Goal: Transaction & Acquisition: Purchase product/service

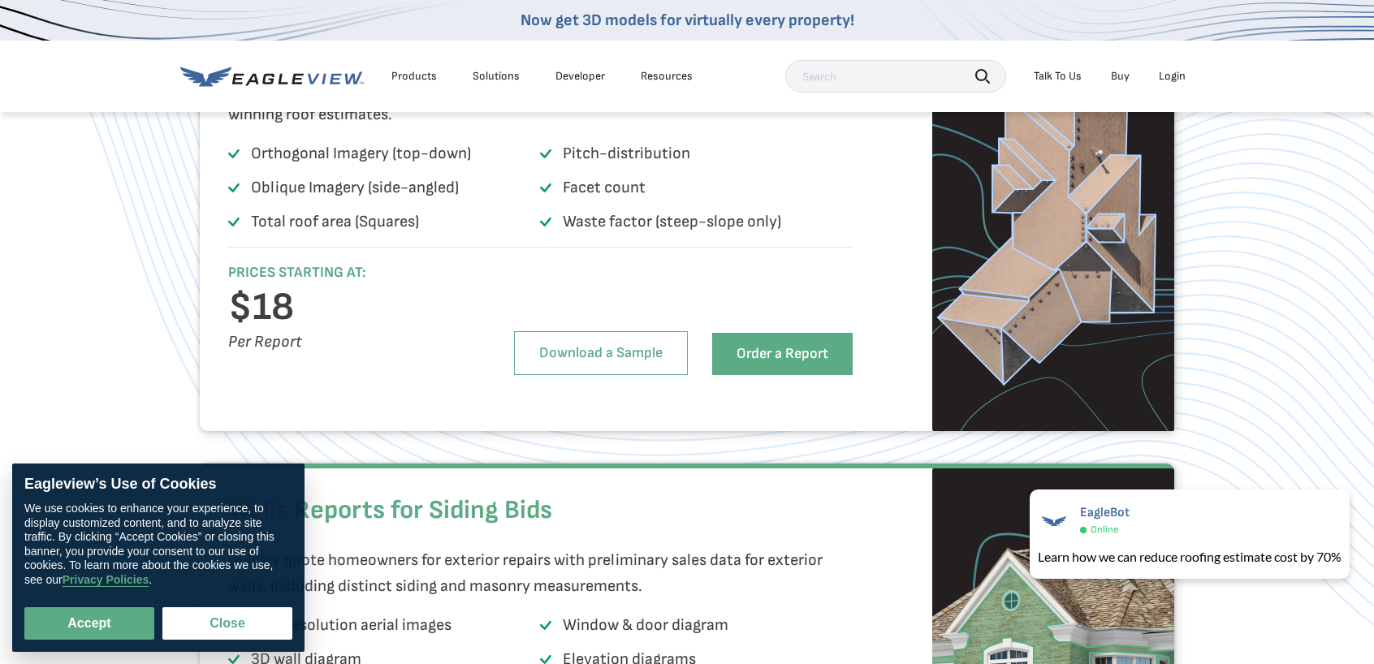
scroll to position [1137, 0]
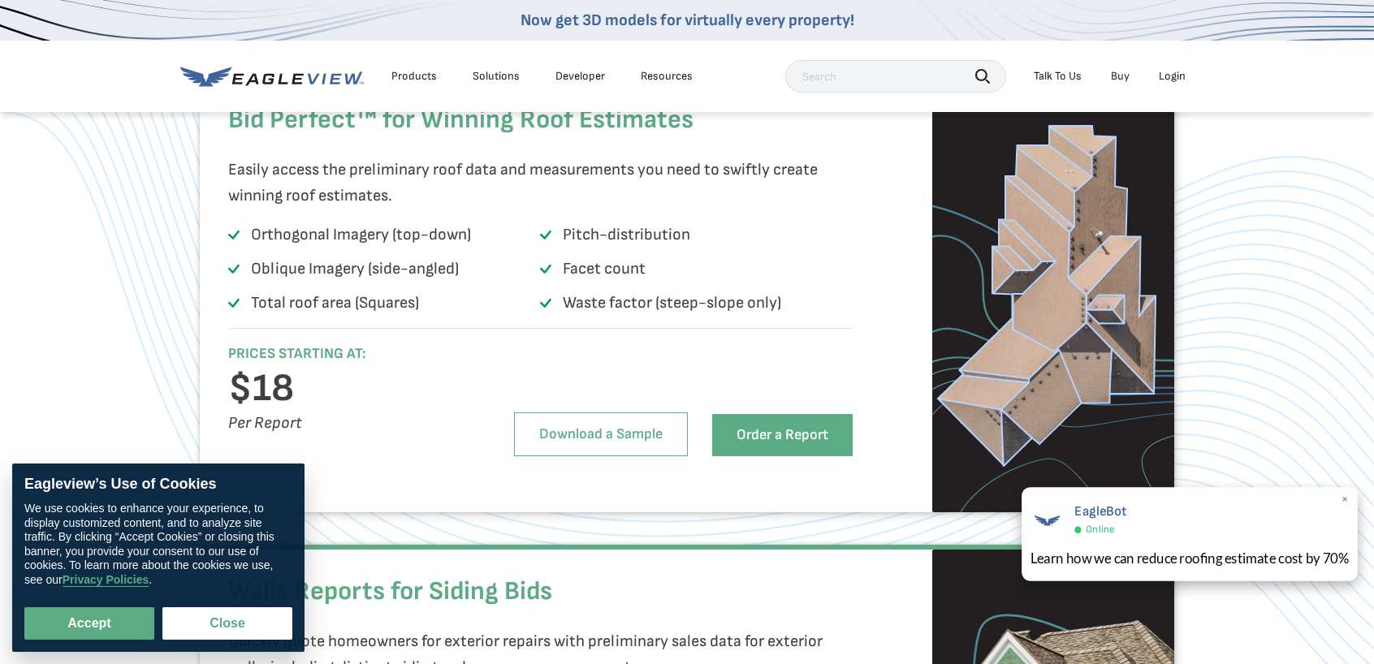
click at [1343, 503] on span "×" at bounding box center [1344, 500] width 9 height 17
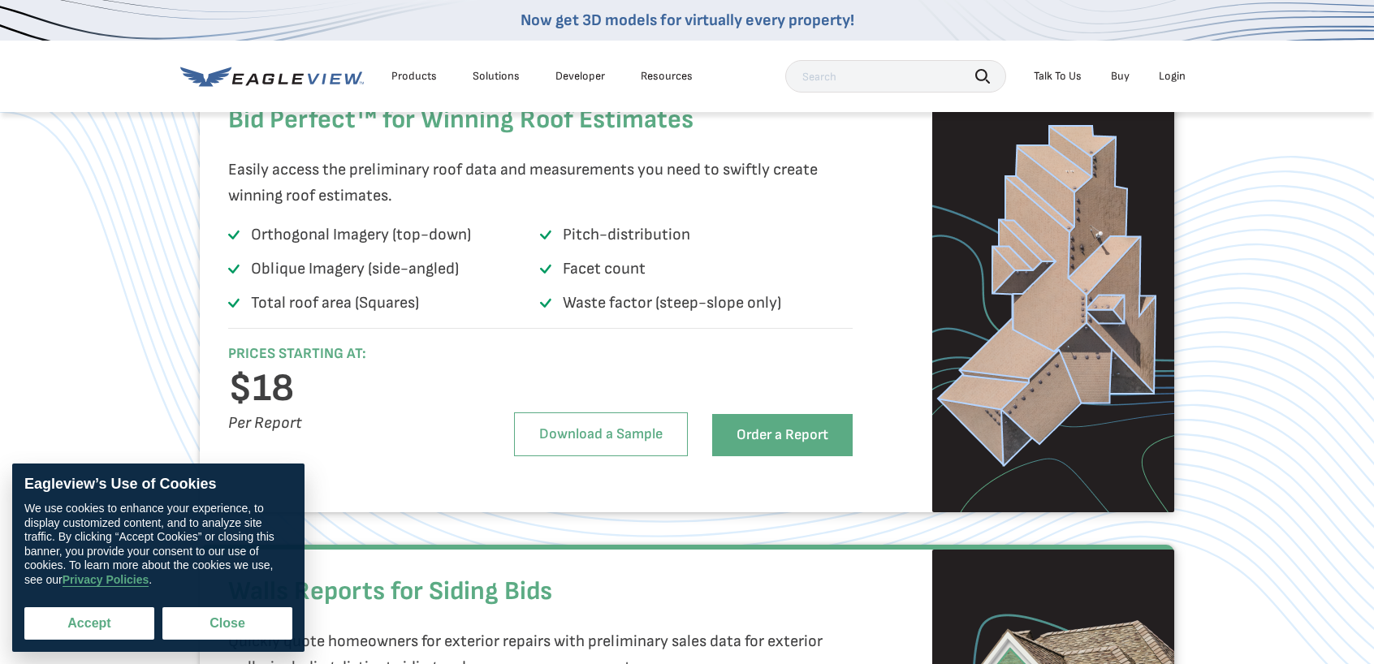
click at [92, 619] on button "Accept" at bounding box center [89, 623] width 130 height 32
checkbox input "true"
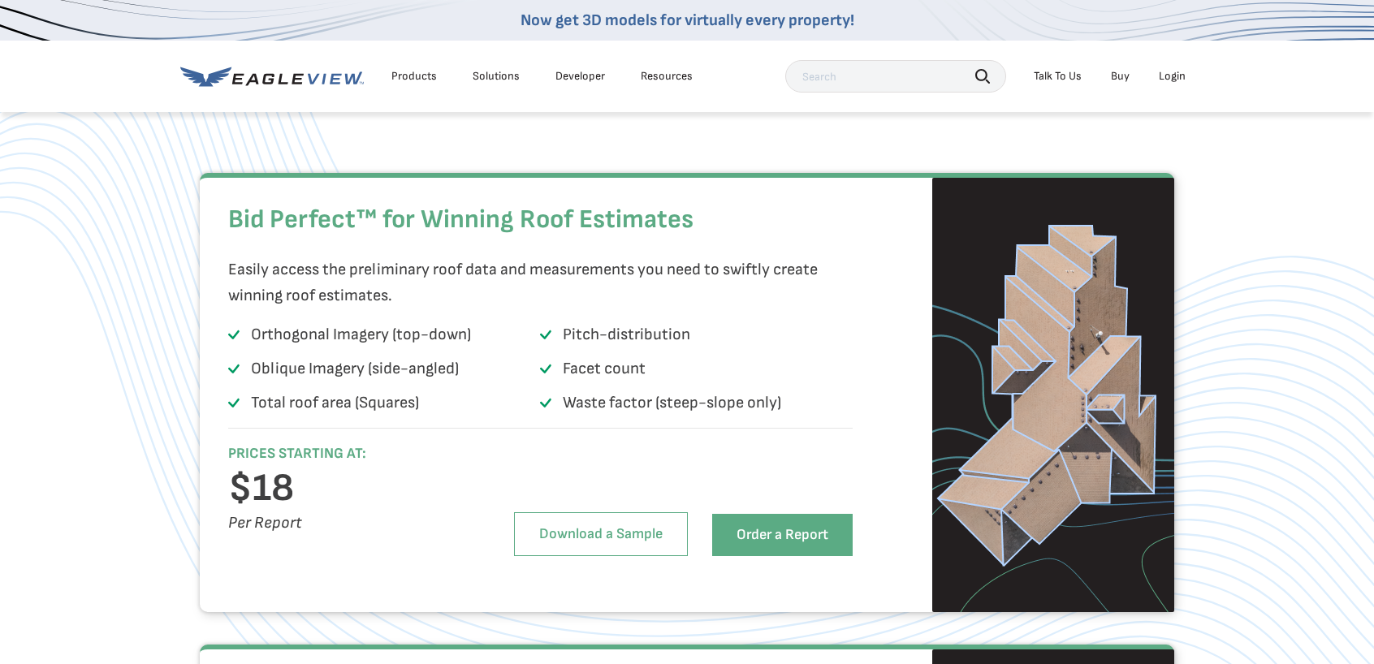
scroll to position [1055, 0]
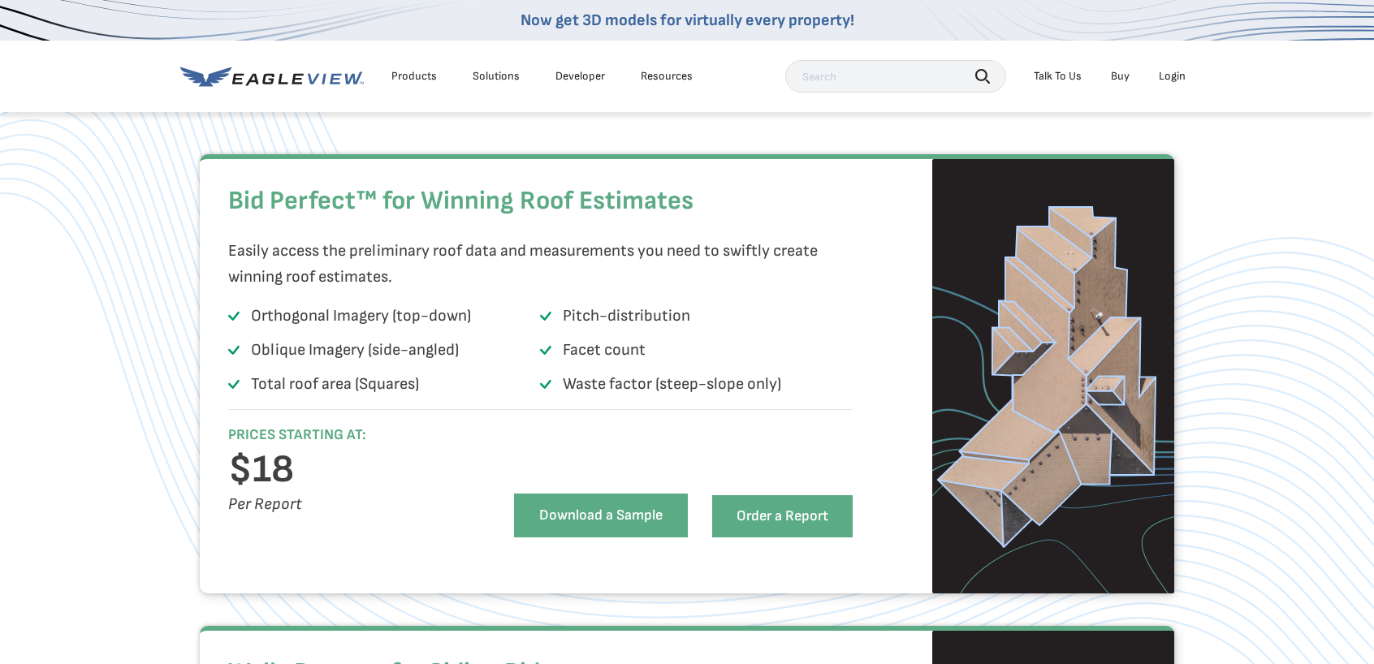
click at [625, 537] on link "Download a Sample" at bounding box center [601, 516] width 174 height 44
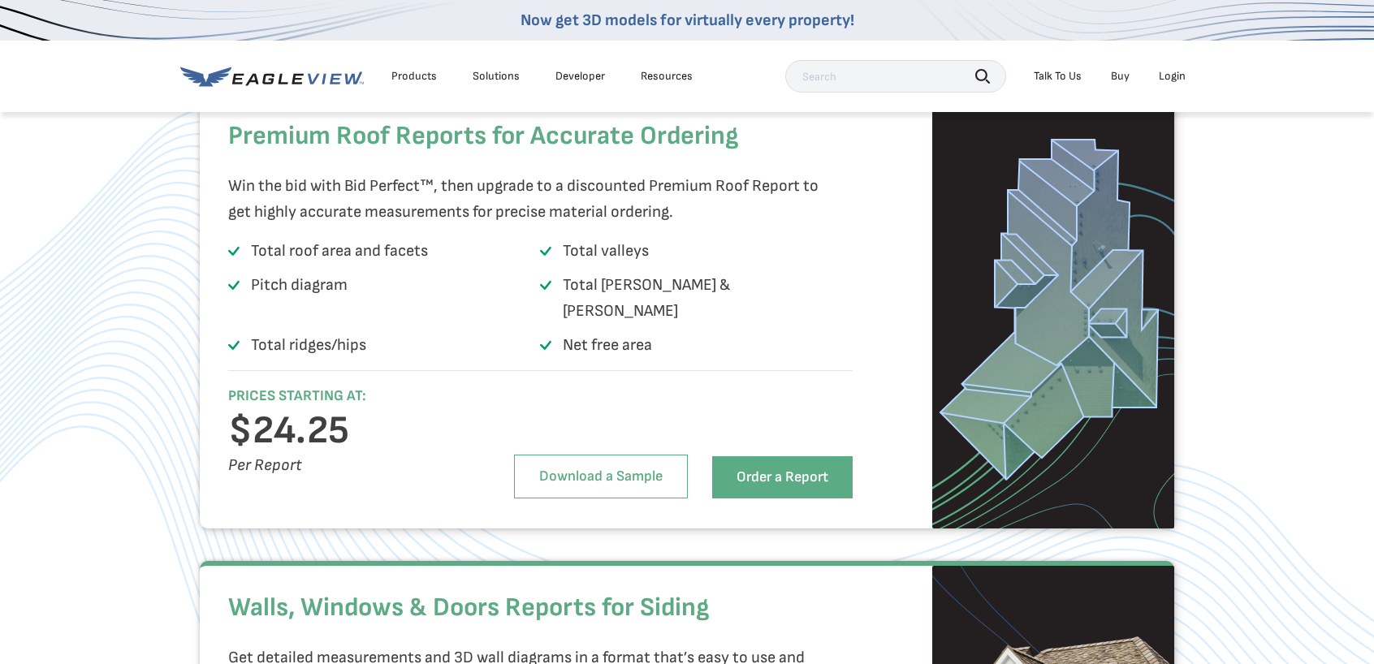
scroll to position [2273, 0]
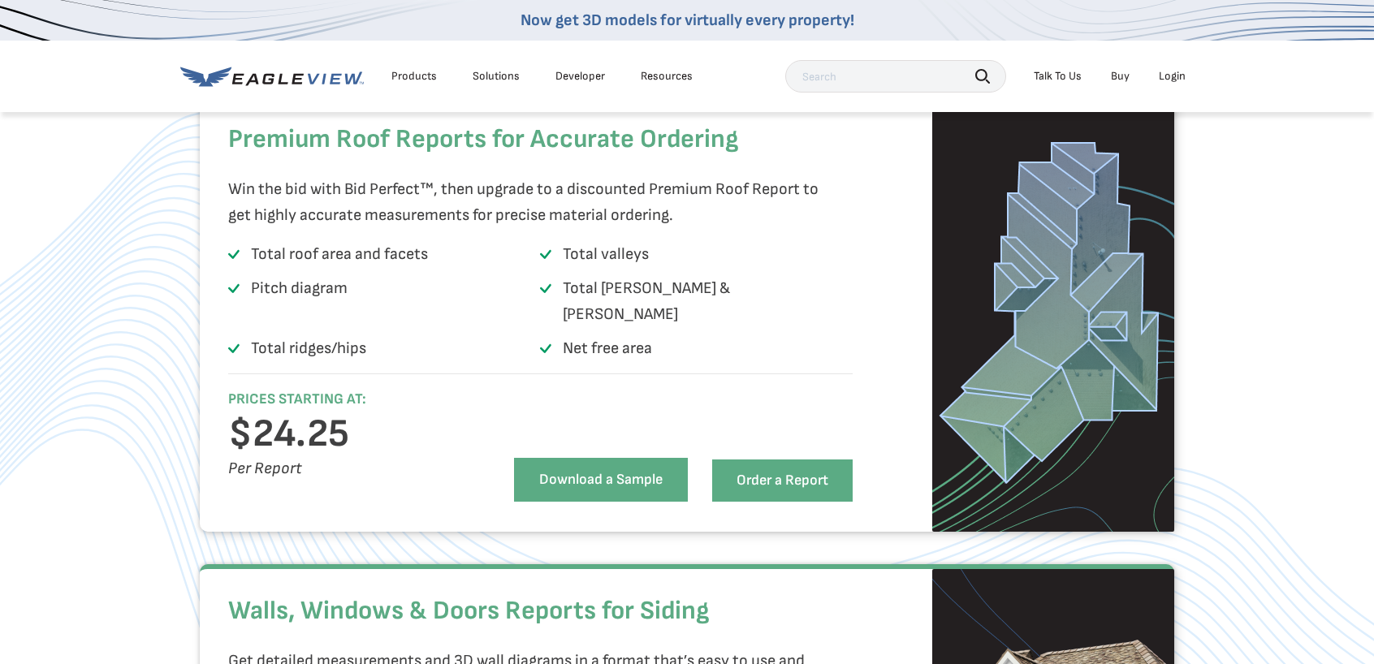
click at [593, 489] on link "Download a Sample" at bounding box center [601, 480] width 174 height 44
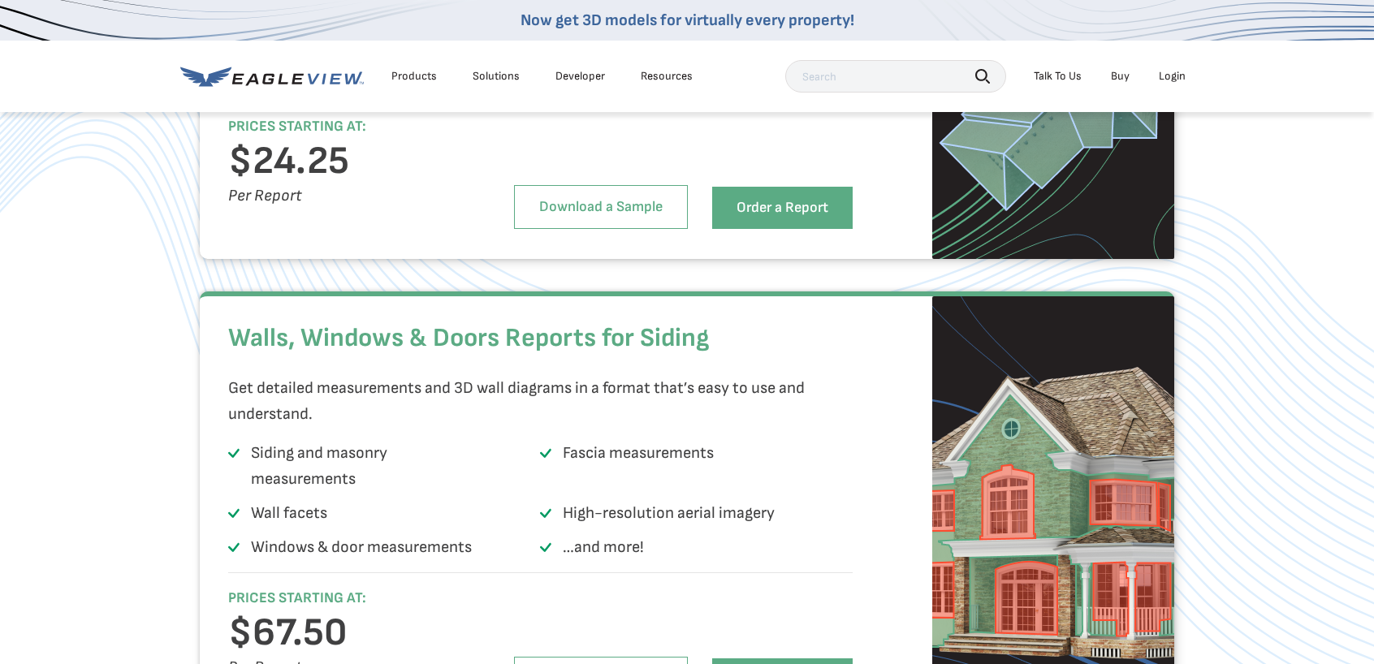
scroll to position [2679, 0]
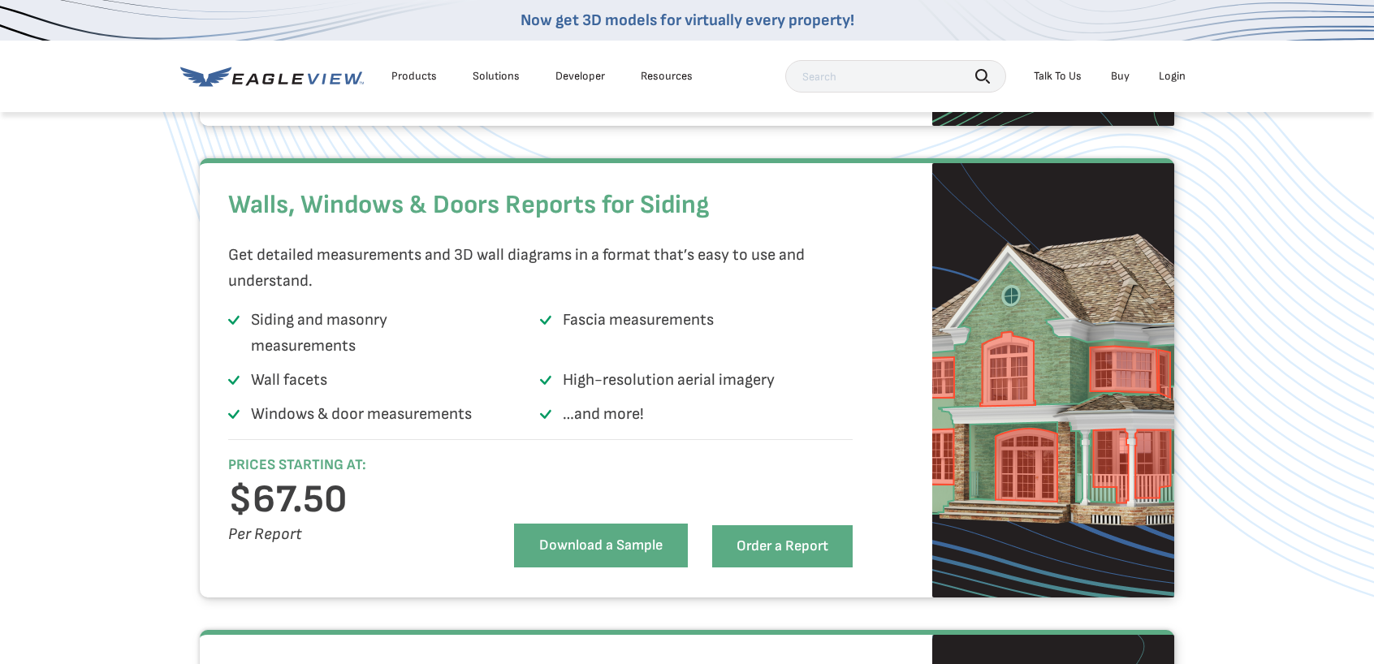
click at [598, 567] on link "Download a Sample" at bounding box center [601, 546] width 174 height 44
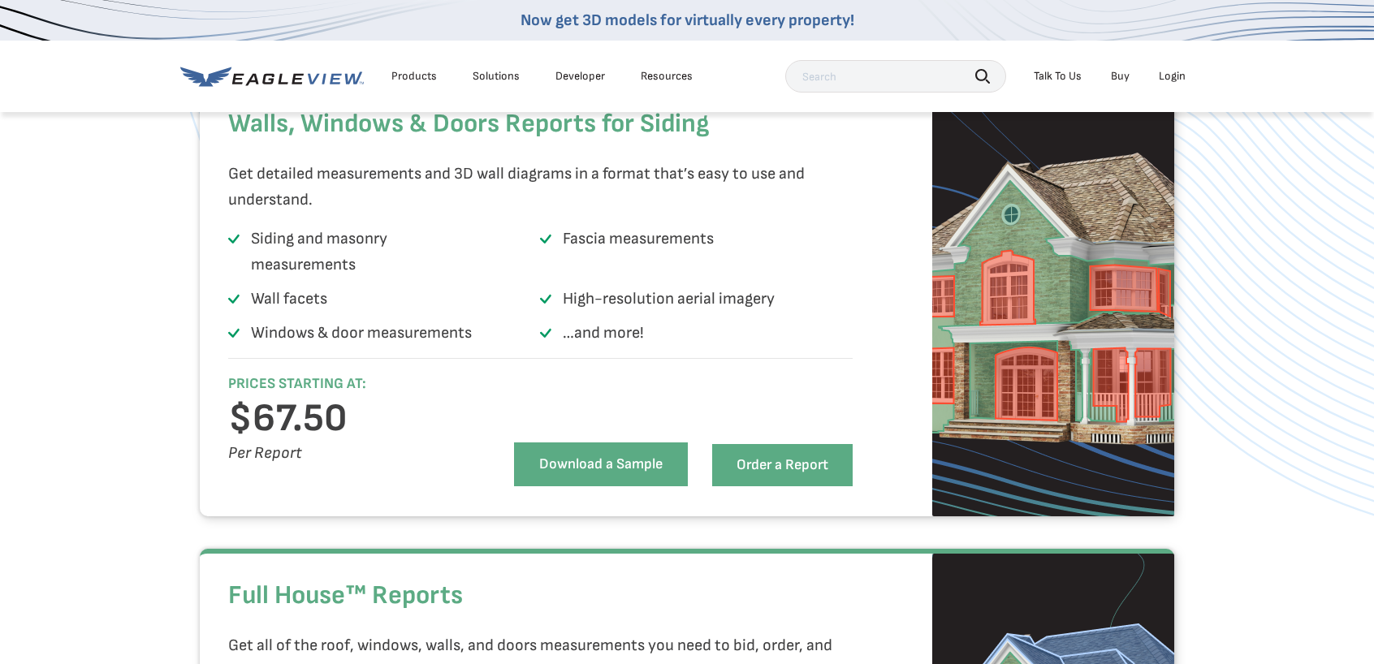
click at [602, 486] on link "Download a Sample" at bounding box center [601, 464] width 174 height 44
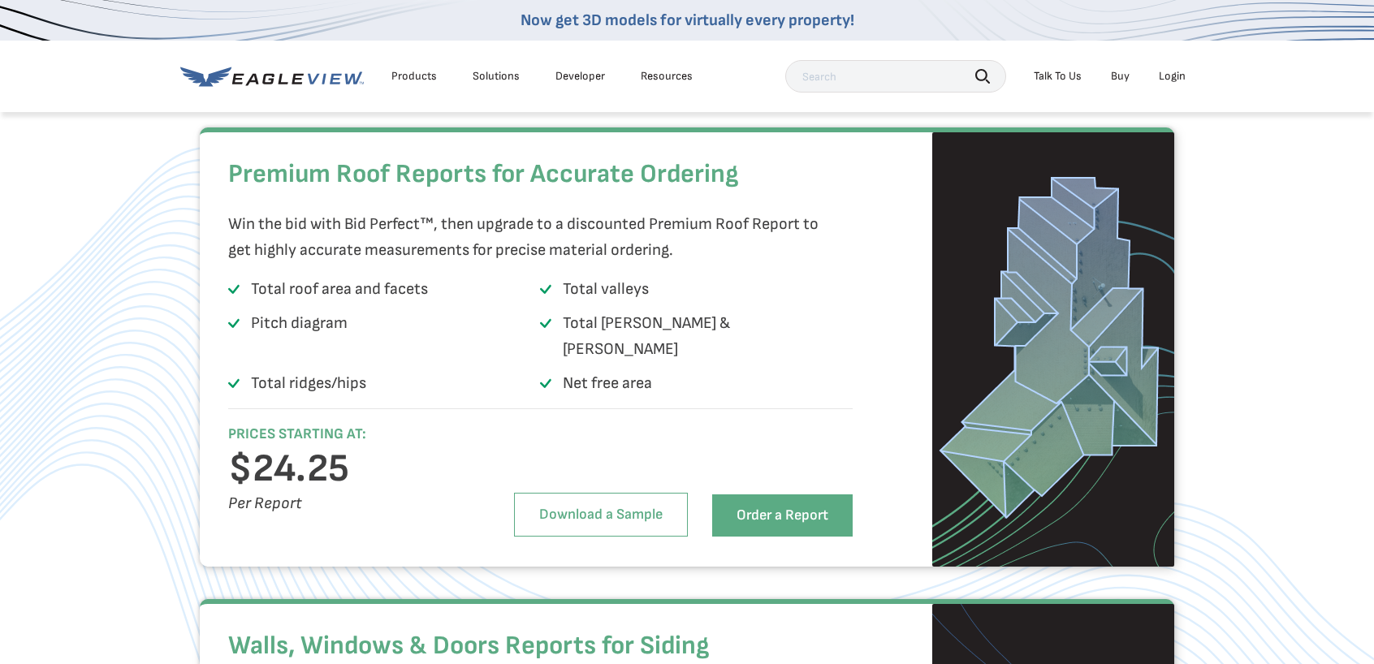
scroll to position [2273, 0]
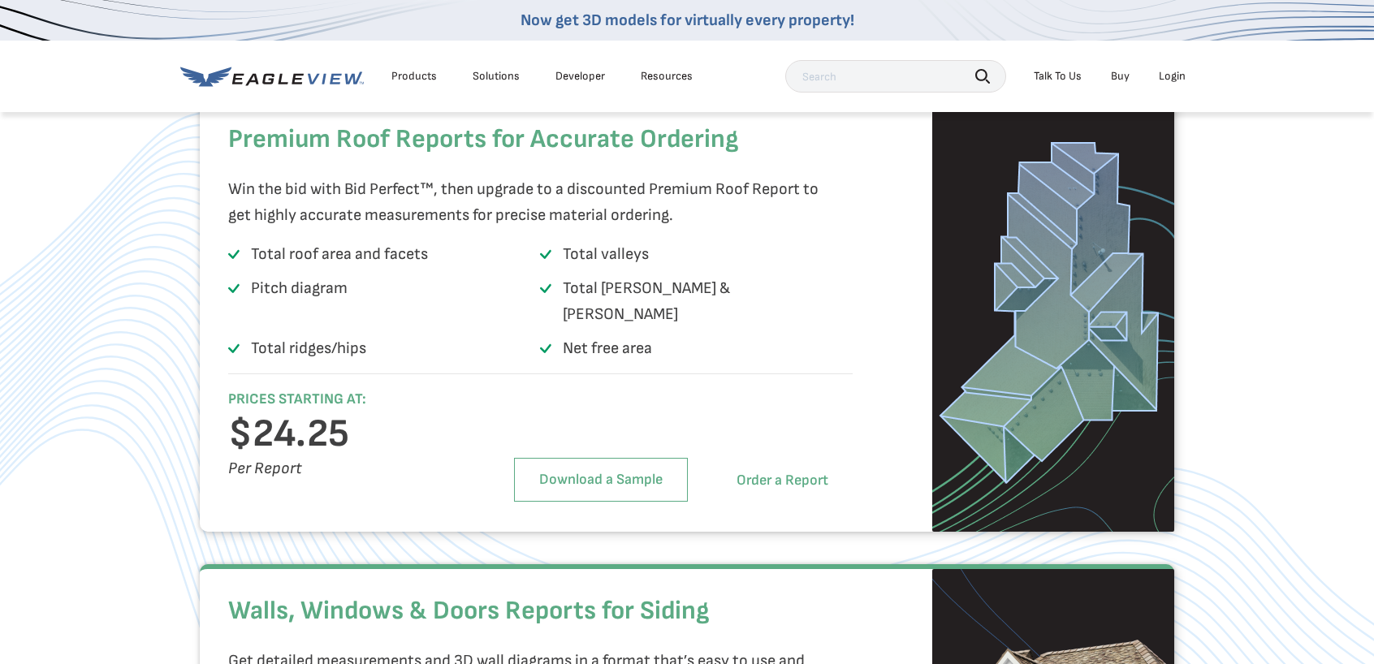
click at [781, 488] on link "Order a Report" at bounding box center [782, 481] width 140 height 42
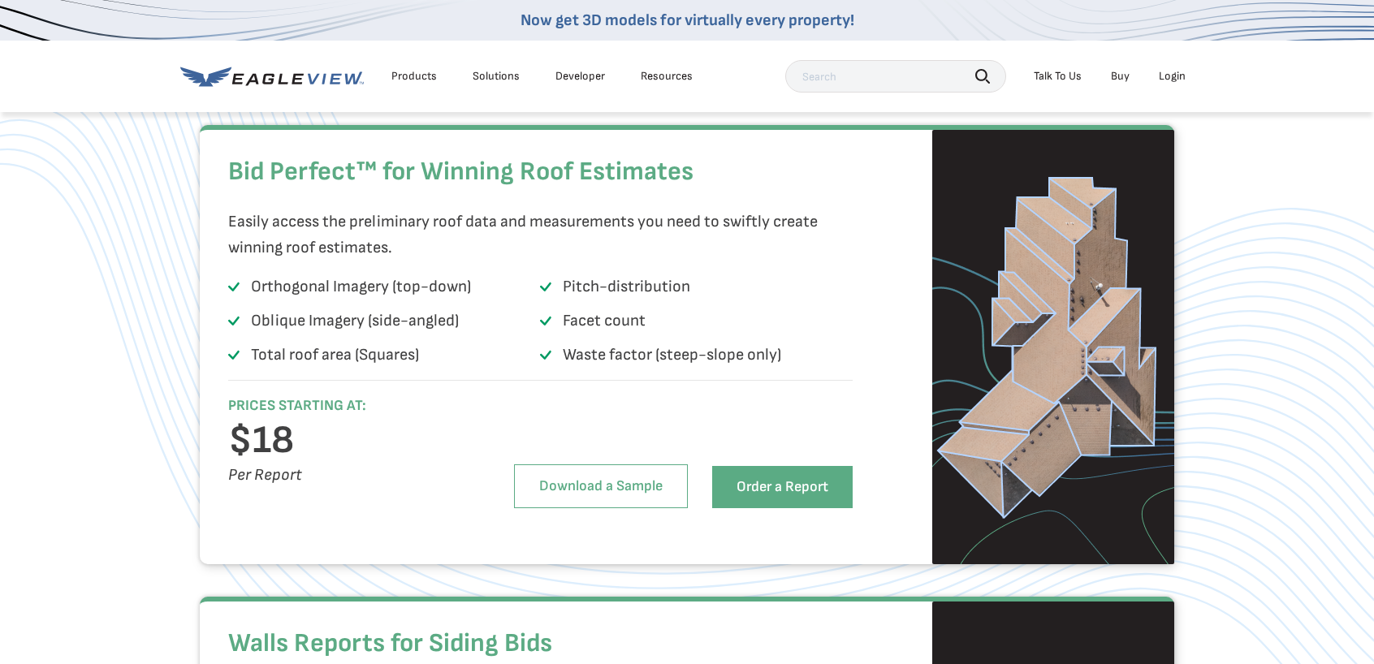
scroll to position [1090, 0]
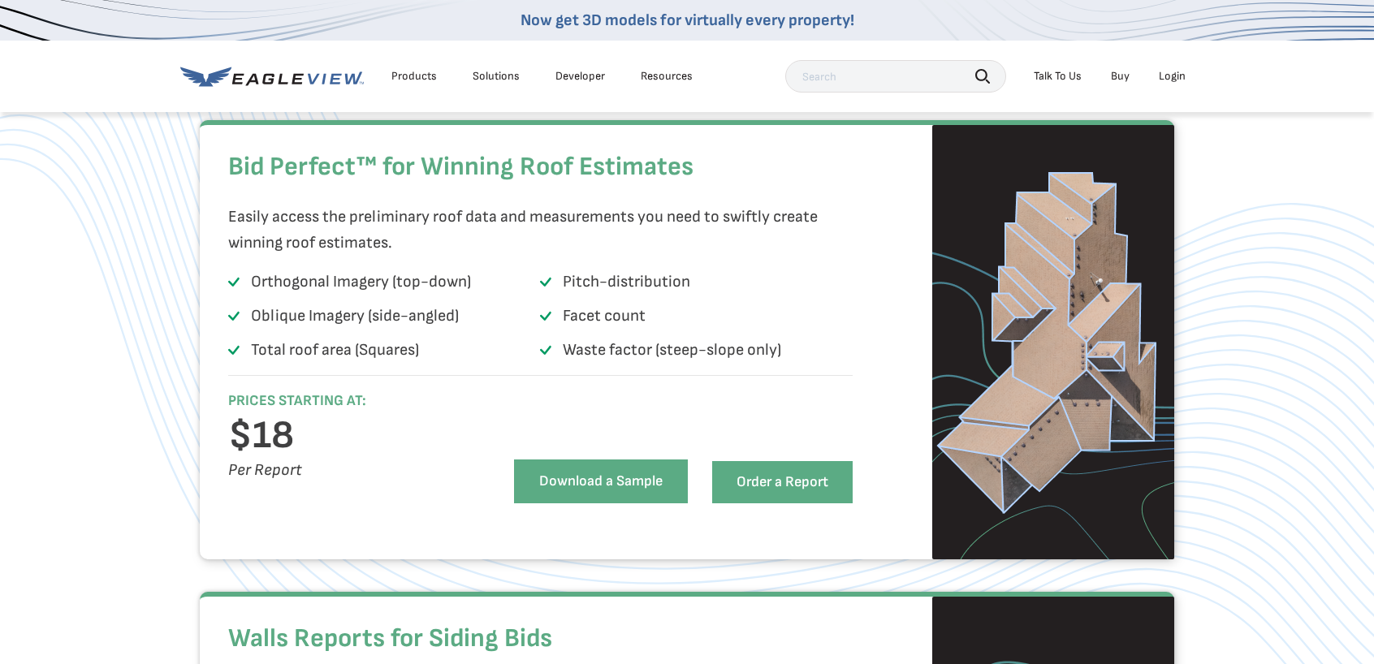
click at [591, 503] on link "Download a Sample" at bounding box center [601, 482] width 174 height 44
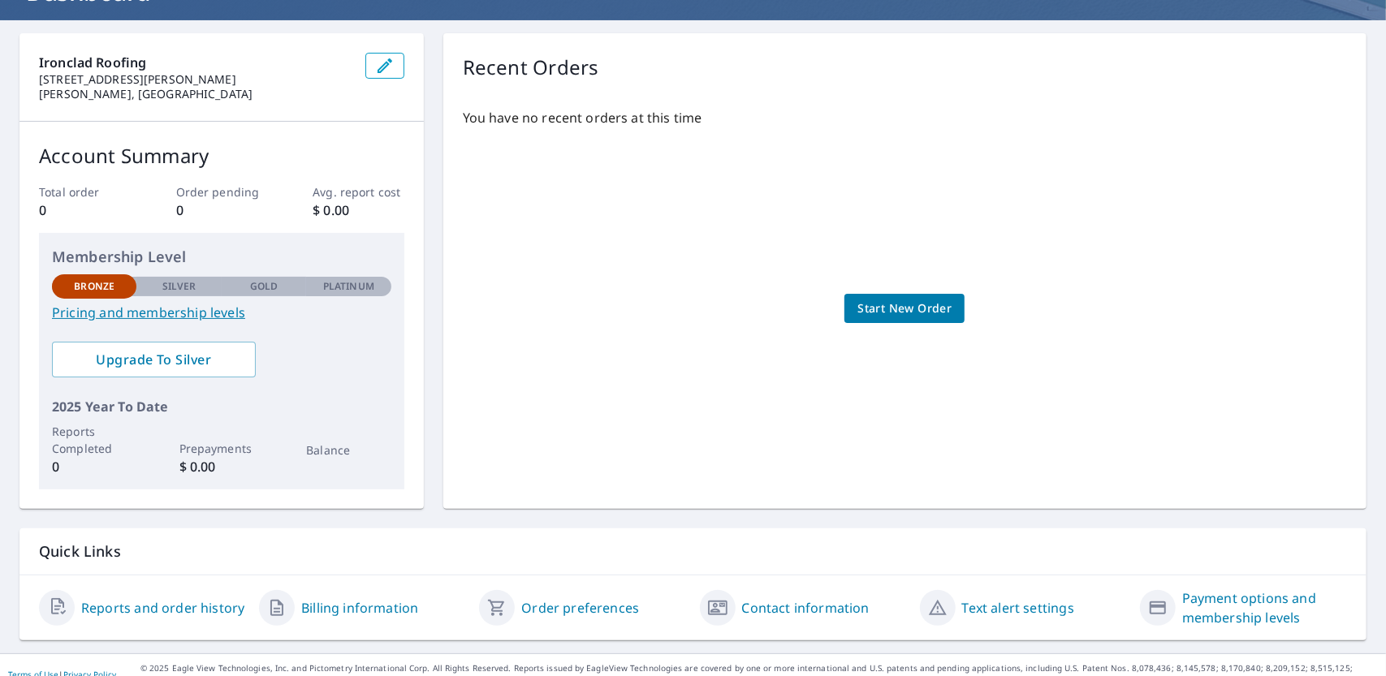
scroll to position [147, 0]
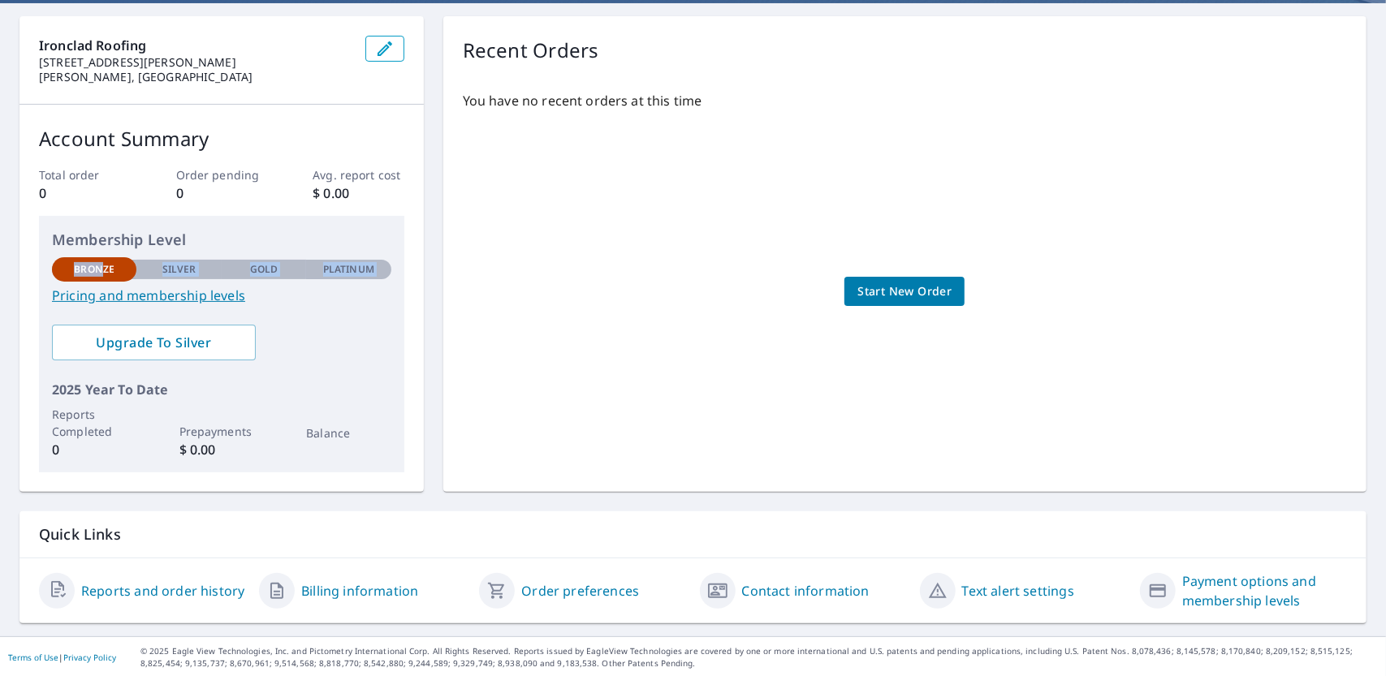
drag, startPoint x: 104, startPoint y: 270, endPoint x: 145, endPoint y: 271, distance: 40.6
click at [145, 271] on div "Bronze Silver Gold Platinum Bronze" at bounding box center [221, 268] width 339 height 22
click at [429, 290] on div "Ironclad Roofing 4300 N Hardin Blvd McKinney, TX 75071 Account Summary Total or…" at bounding box center [692, 254] width 1347 height 476
click at [155, 297] on link "Pricing and membership levels" at bounding box center [221, 295] width 339 height 19
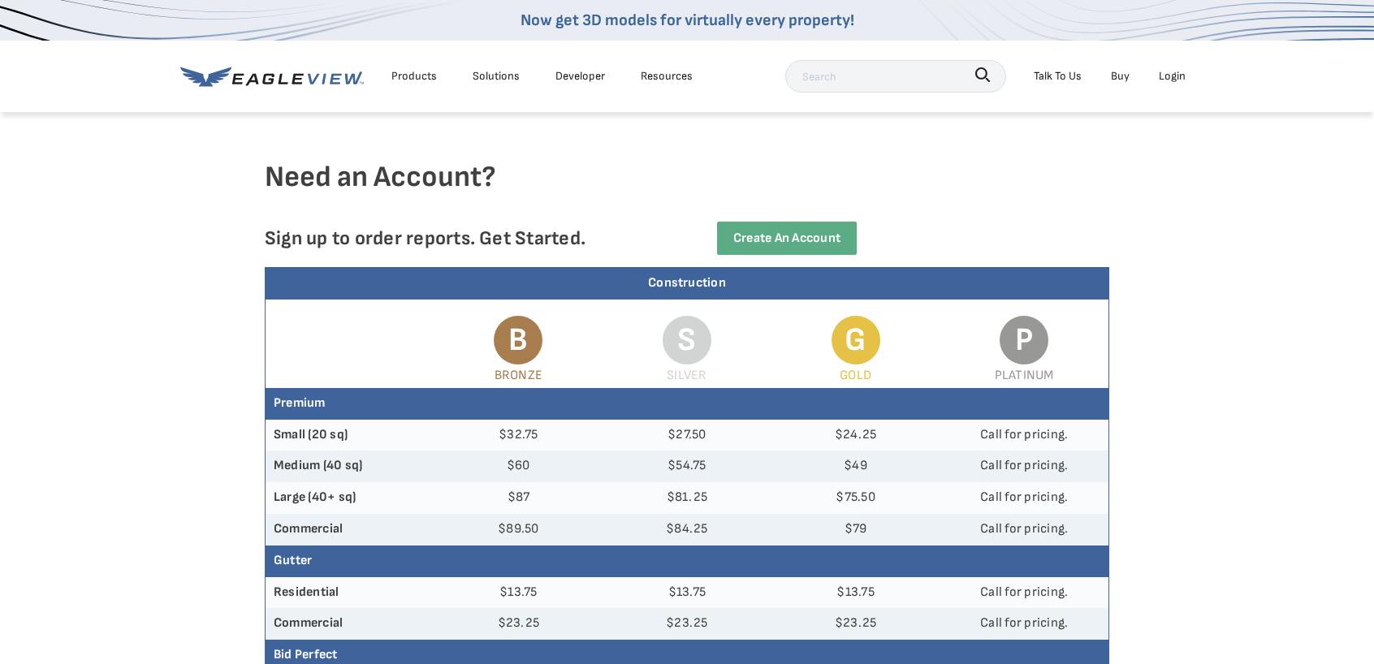
click at [416, 81] on div "Products" at bounding box center [413, 76] width 45 height 20
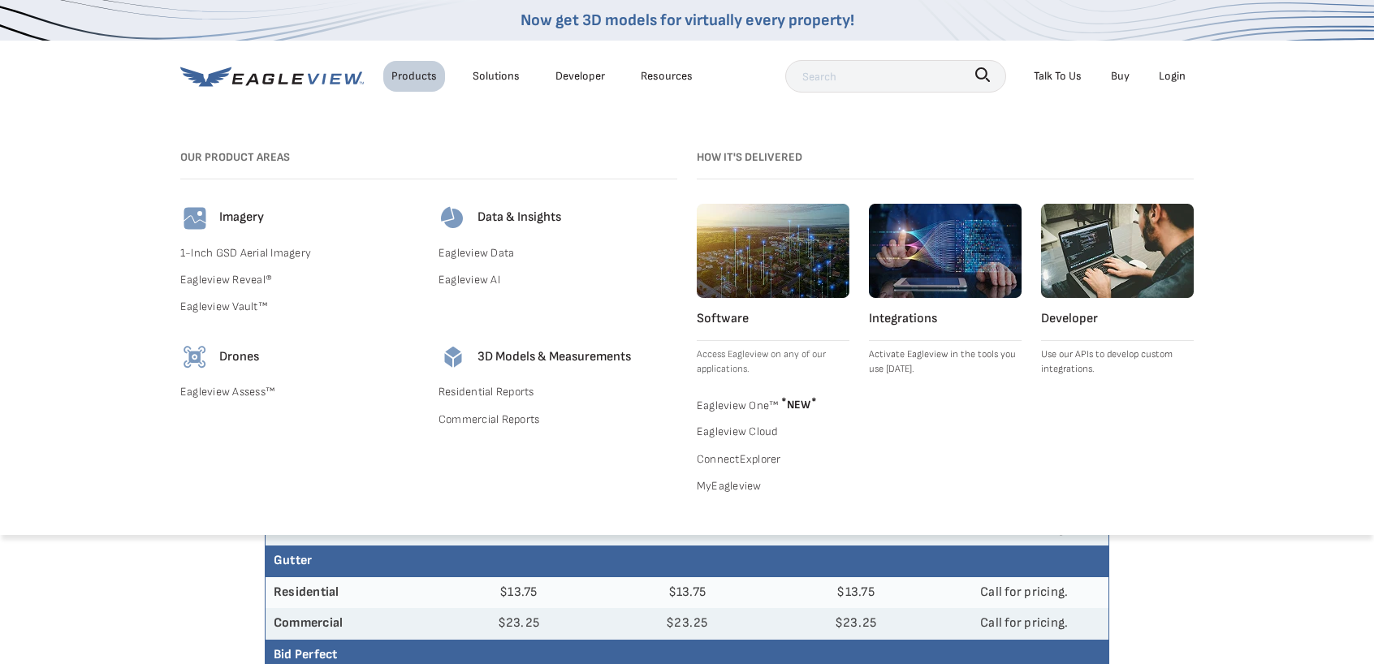
click at [413, 79] on div "Products" at bounding box center [413, 76] width 45 height 20
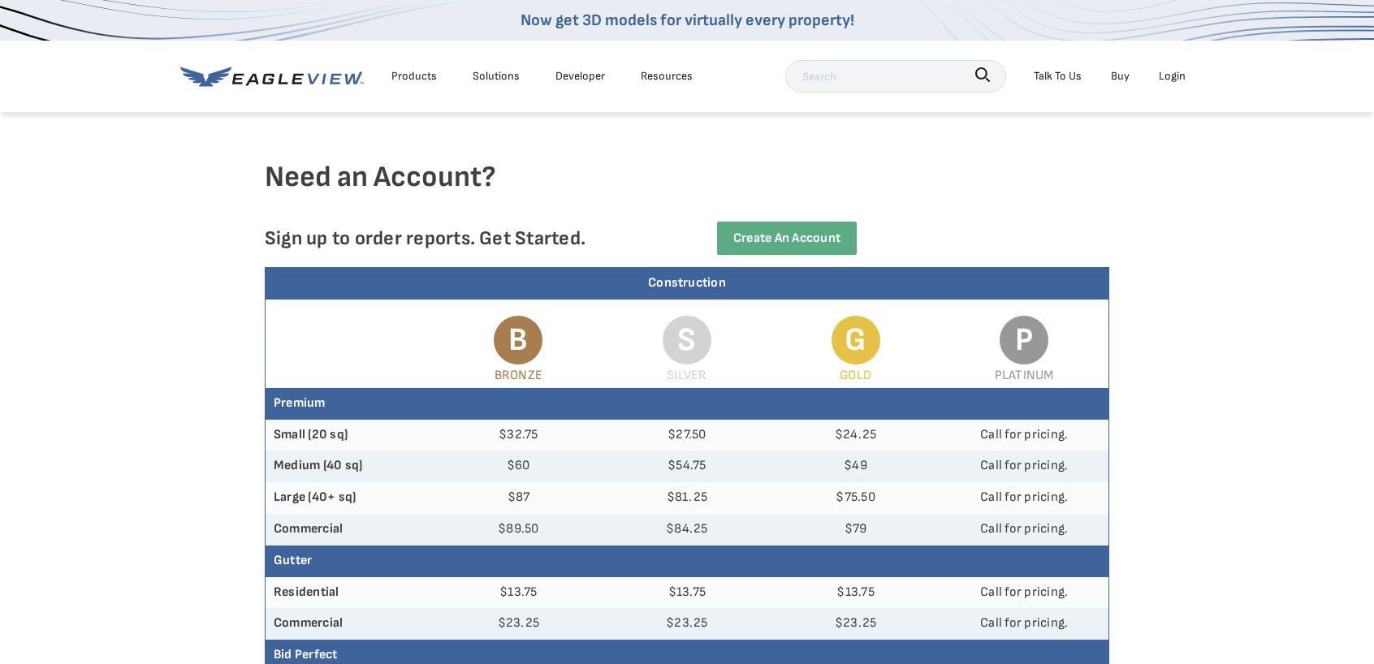
click at [416, 79] on div "Products" at bounding box center [413, 76] width 45 height 20
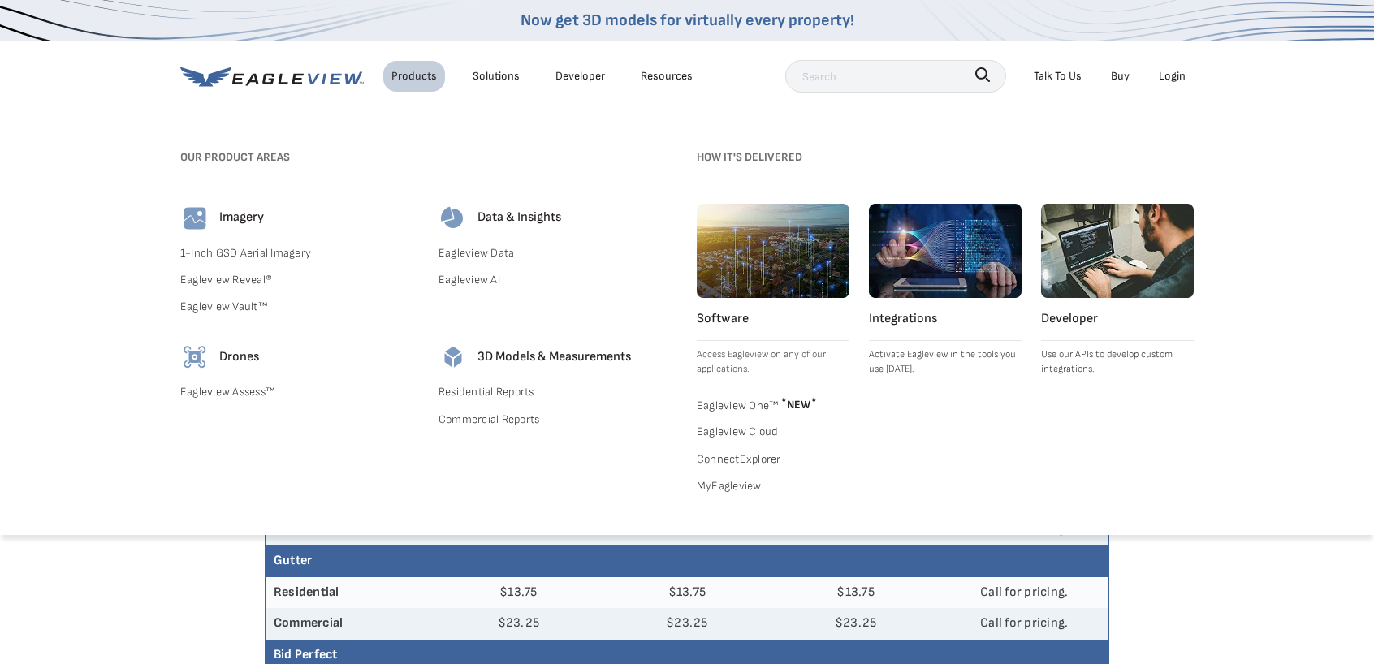
click at [473, 394] on link "Residential Reports" at bounding box center [557, 392] width 239 height 20
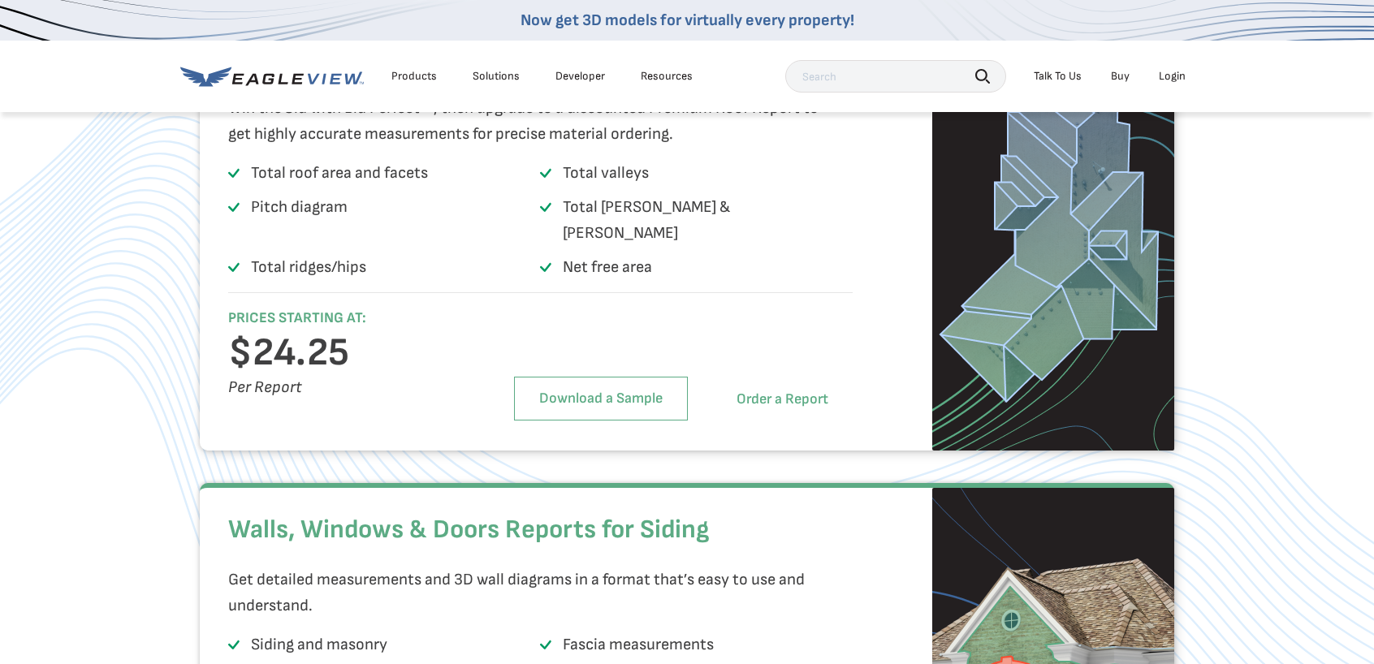
scroll to position [2273, 0]
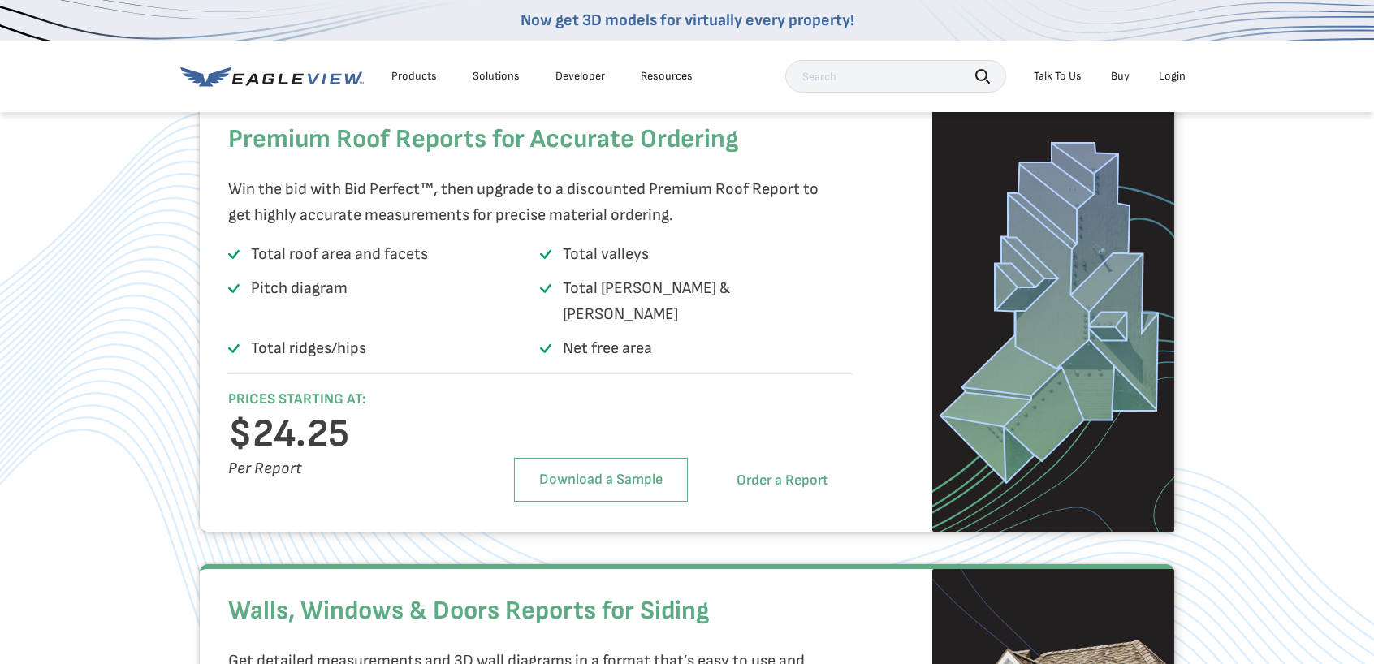
click at [794, 488] on link "Order a Report" at bounding box center [782, 481] width 140 height 42
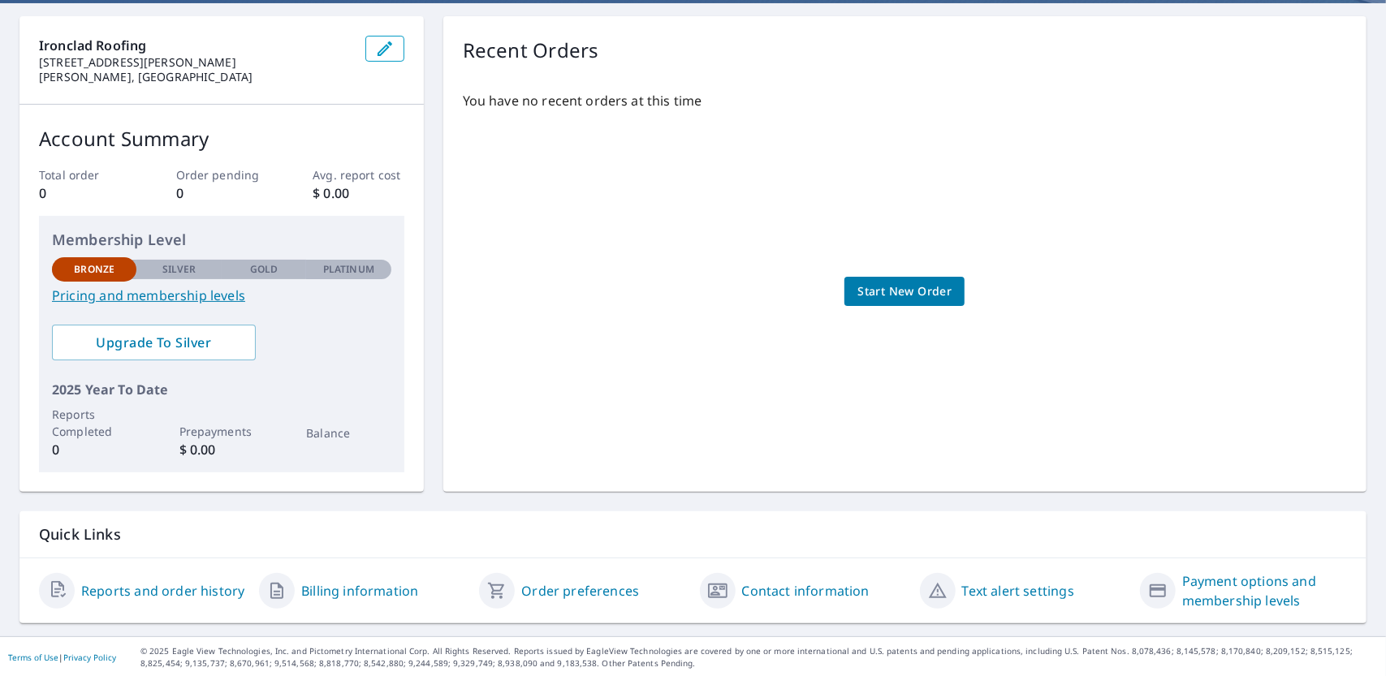
scroll to position [66, 0]
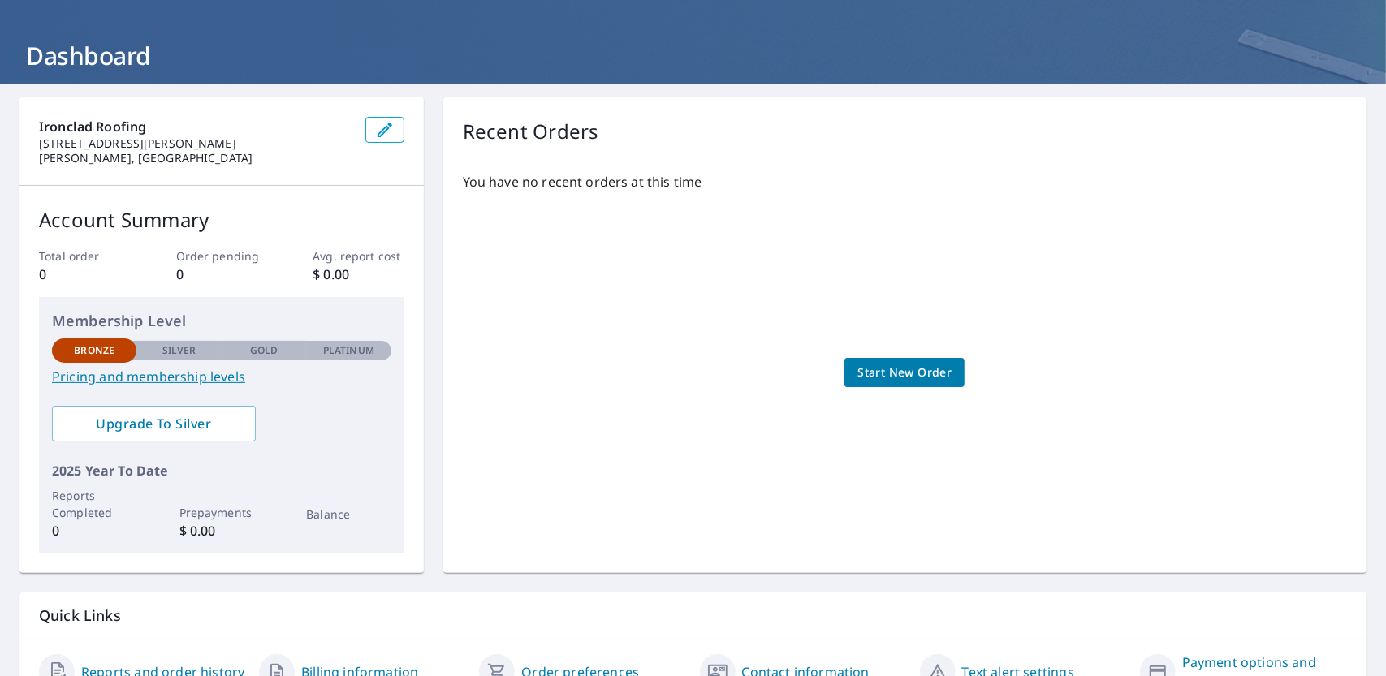
click at [382, 134] on icon "button" at bounding box center [384, 129] width 19 height 19
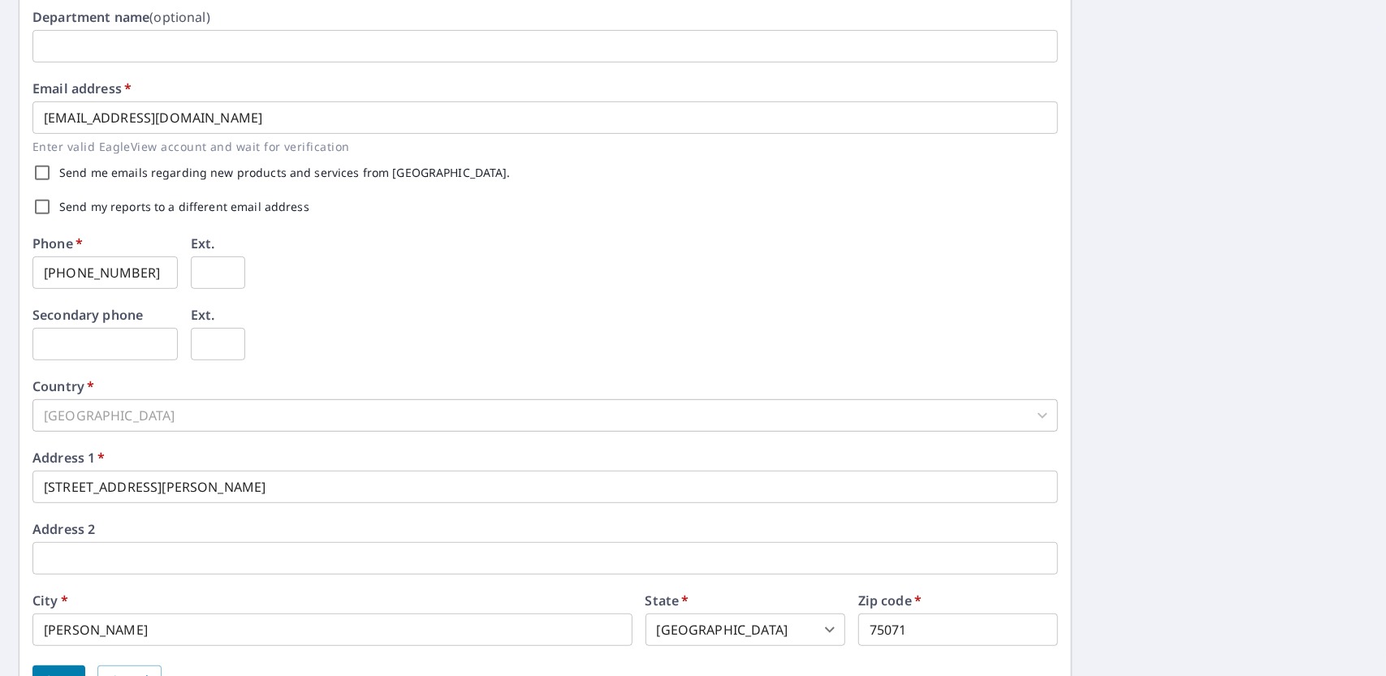
scroll to position [466, 0]
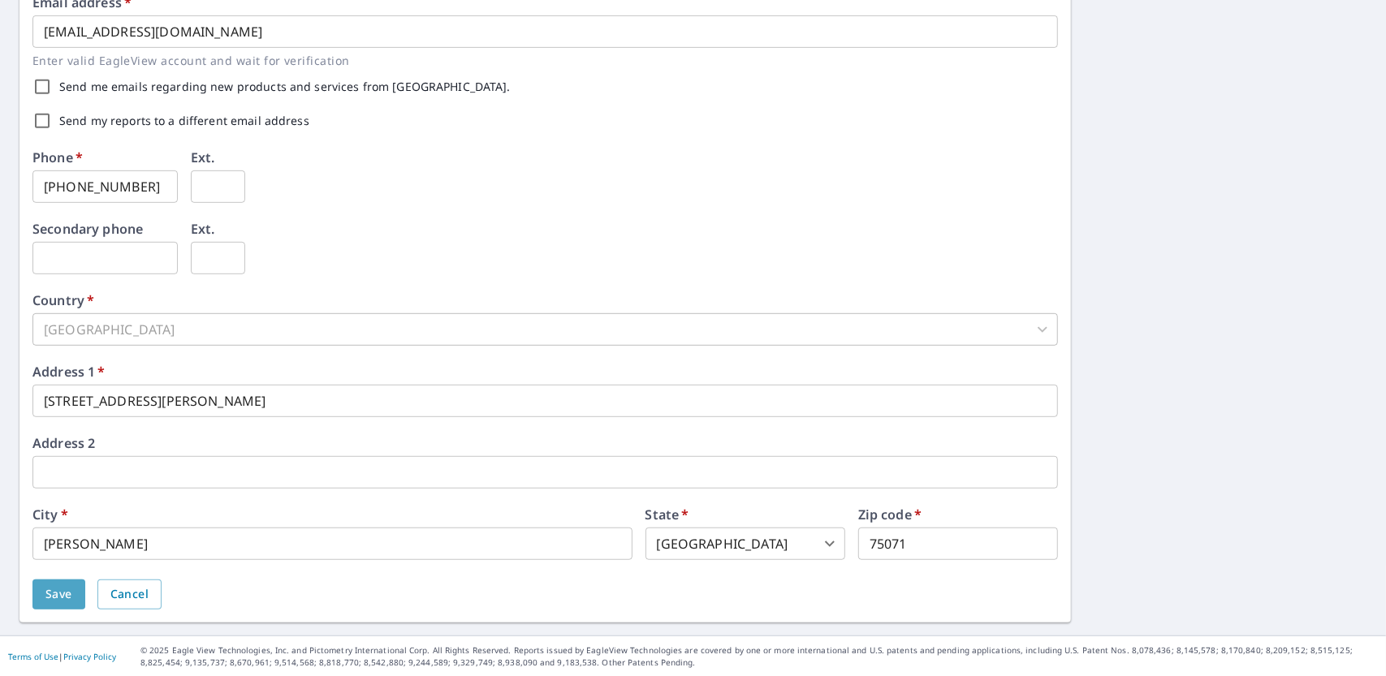
click at [53, 592] on span "Save" at bounding box center [58, 595] width 27 height 20
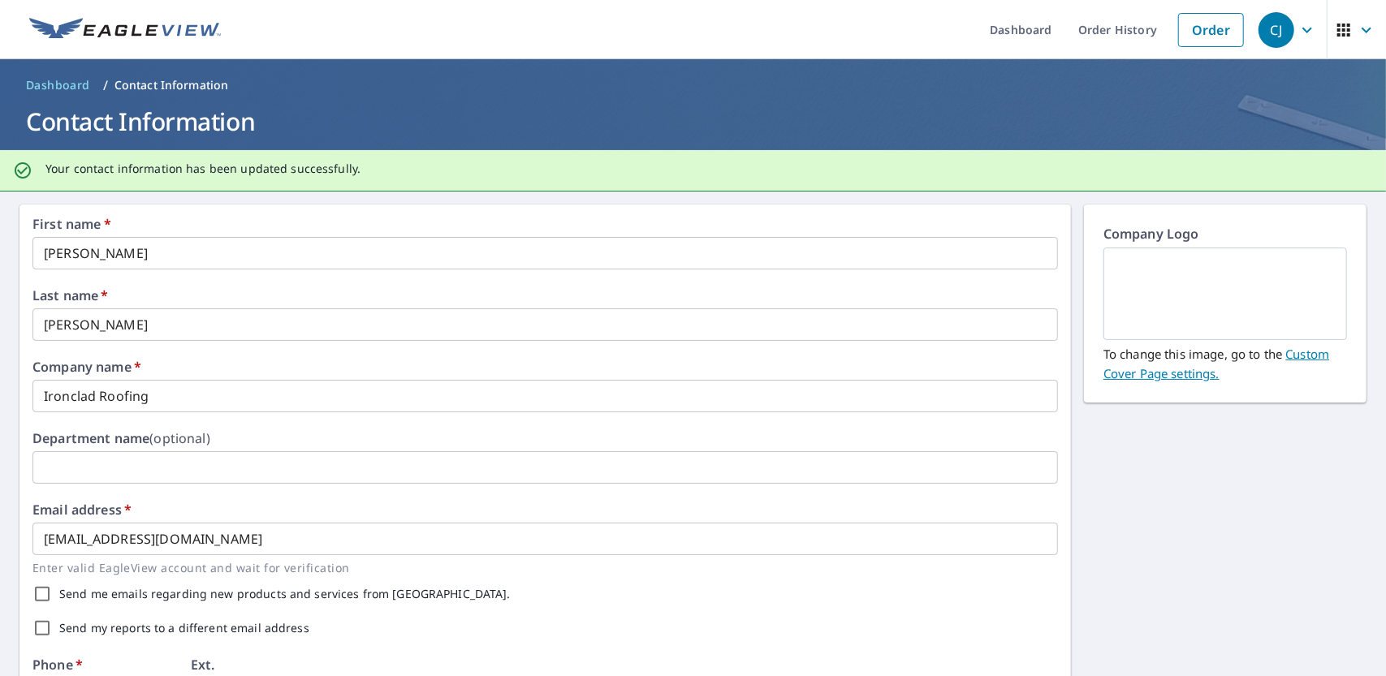
scroll to position [0, 0]
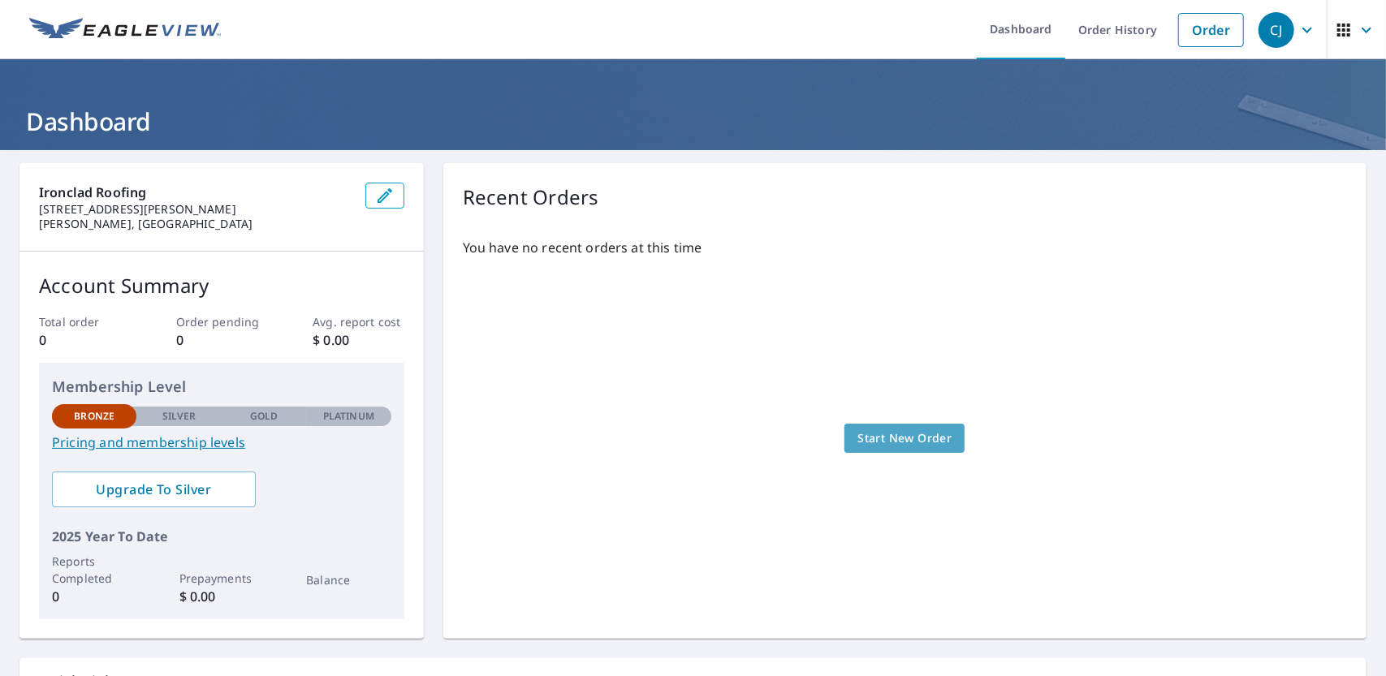
click at [910, 439] on span "Start New Order" at bounding box center [904, 439] width 94 height 20
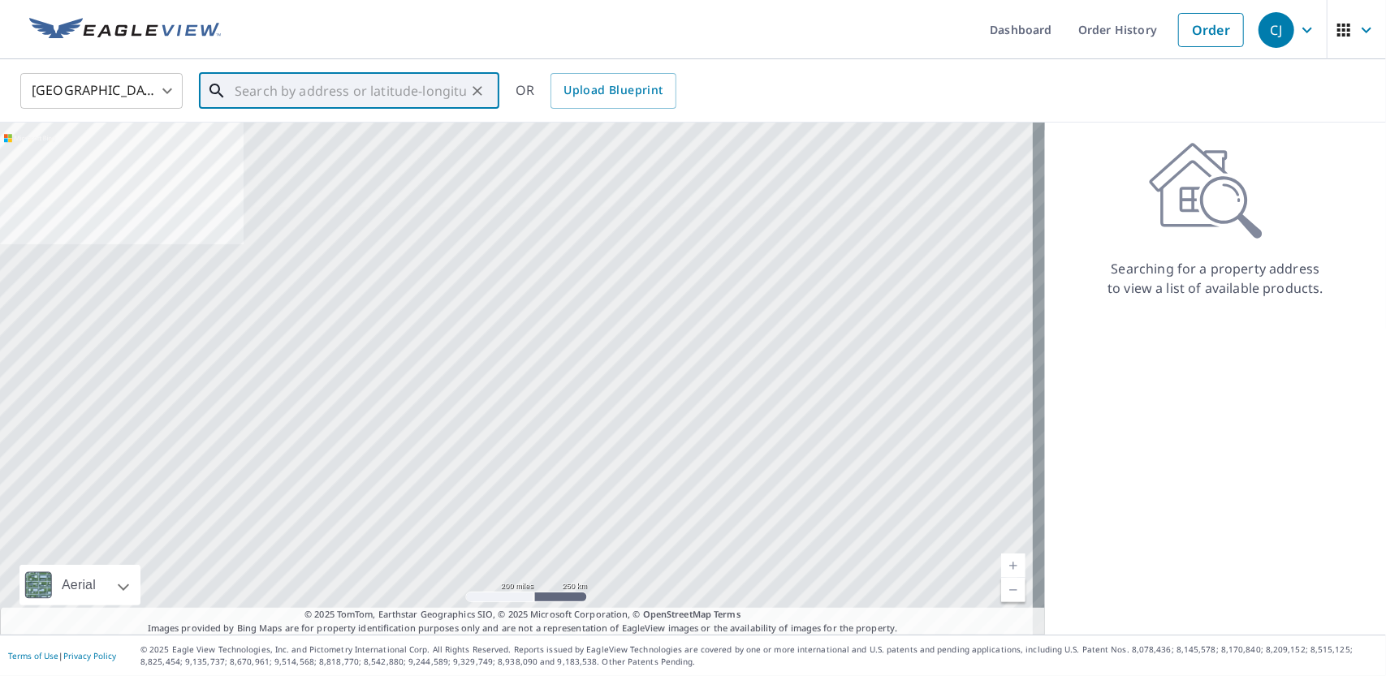
paste input "[STREET_ADDRESS]"
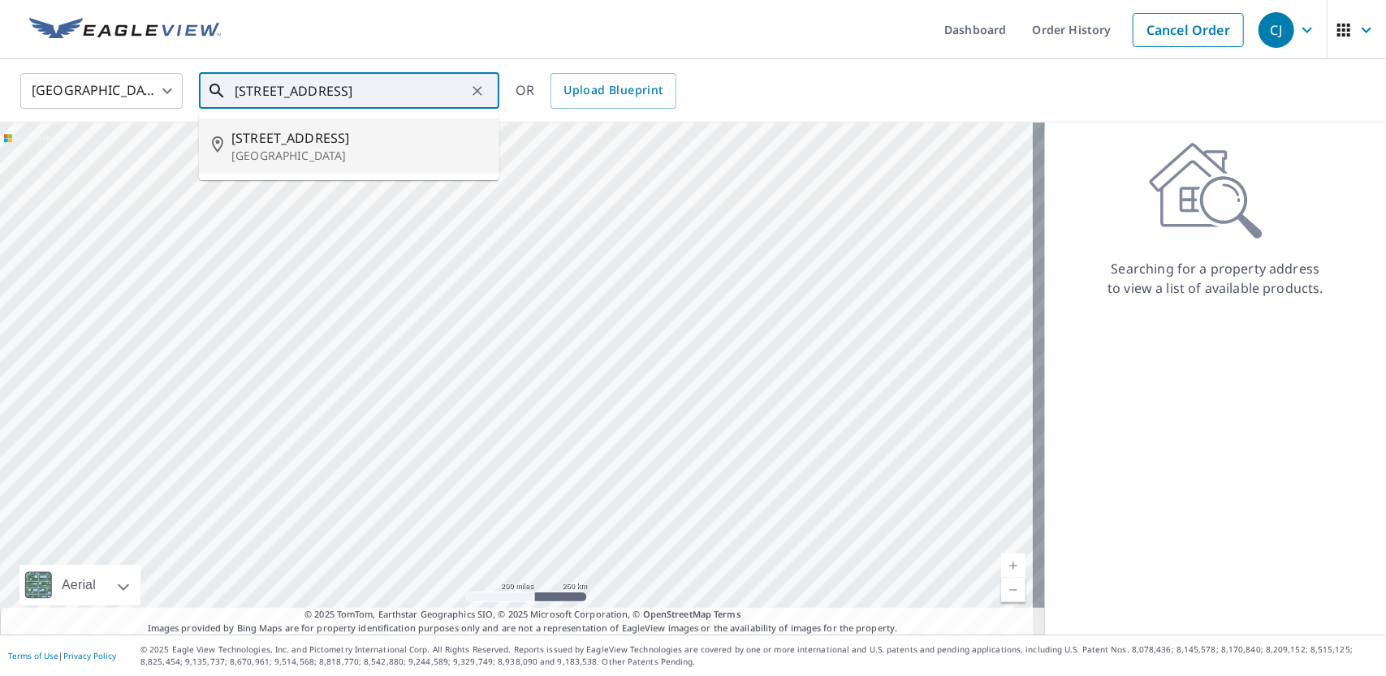
click at [305, 145] on span "[STREET_ADDRESS]" at bounding box center [358, 137] width 255 height 19
type input "[STREET_ADDRESS]"
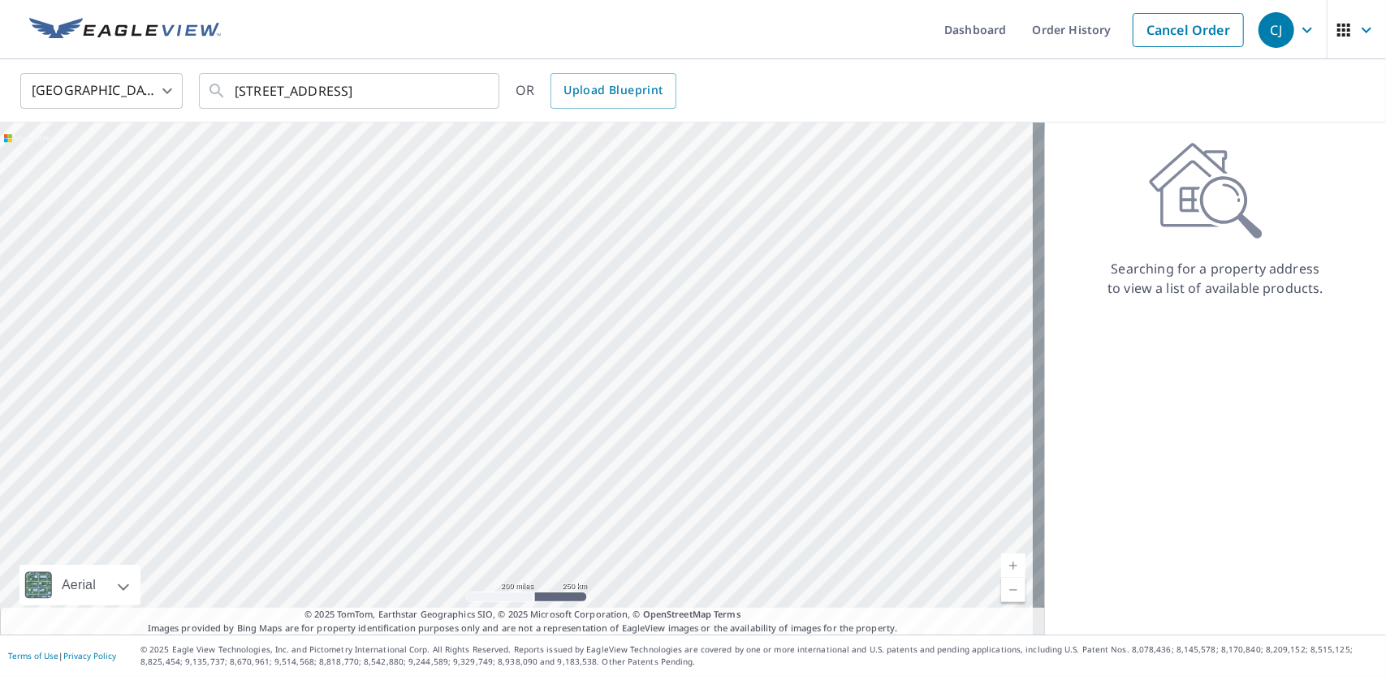
scroll to position [0, 0]
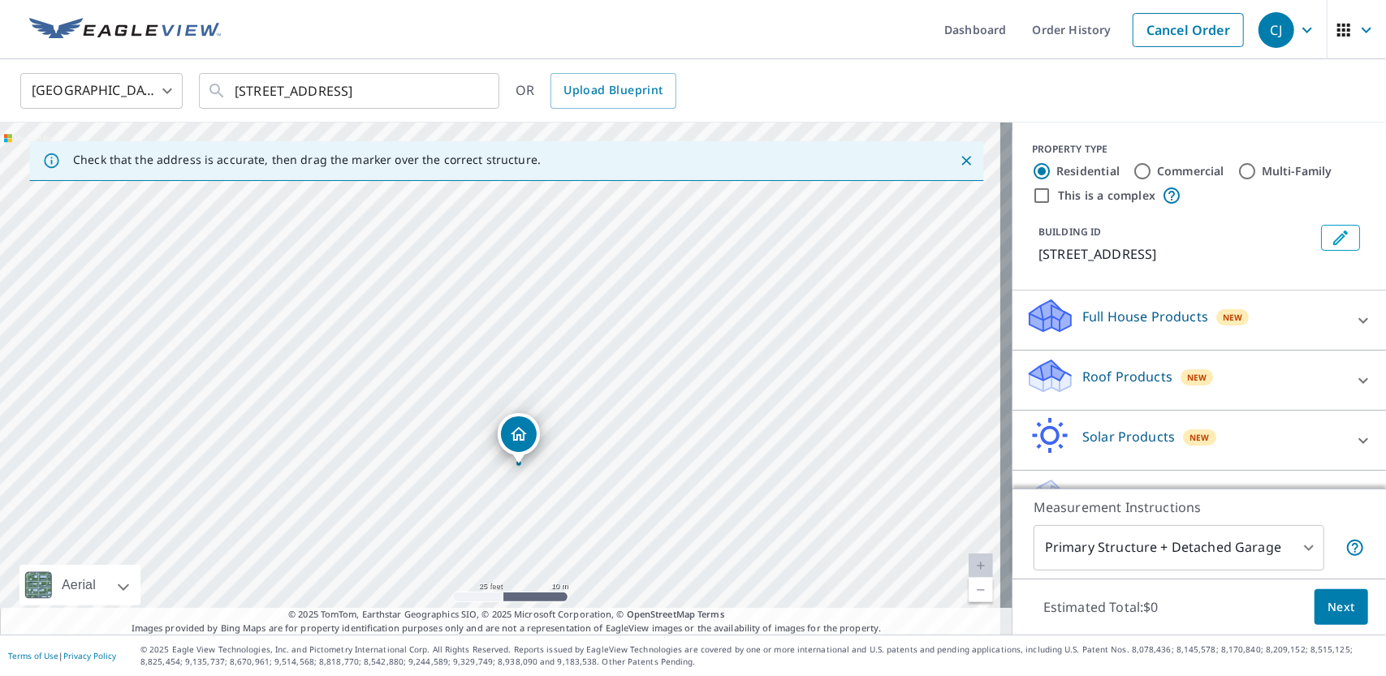
drag, startPoint x: 478, startPoint y: 358, endPoint x: 547, endPoint y: 509, distance: 166.0
click at [547, 509] on div "[STREET_ADDRESS]" at bounding box center [506, 379] width 1012 height 512
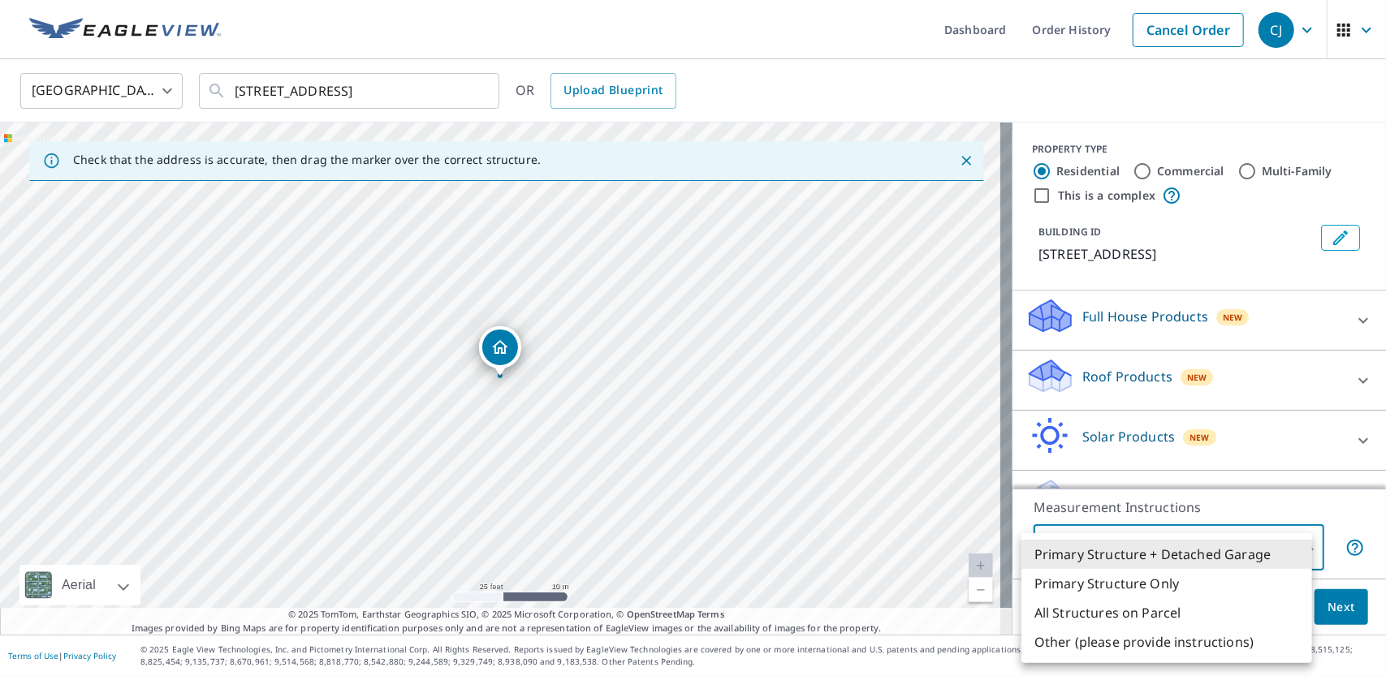
click at [1299, 548] on body "CJ CJ Dashboard Order History Cancel Order CJ [GEOGRAPHIC_DATA] [GEOGRAPHIC_DAT…" at bounding box center [693, 338] width 1386 height 676
click at [1334, 505] on div at bounding box center [693, 338] width 1386 height 676
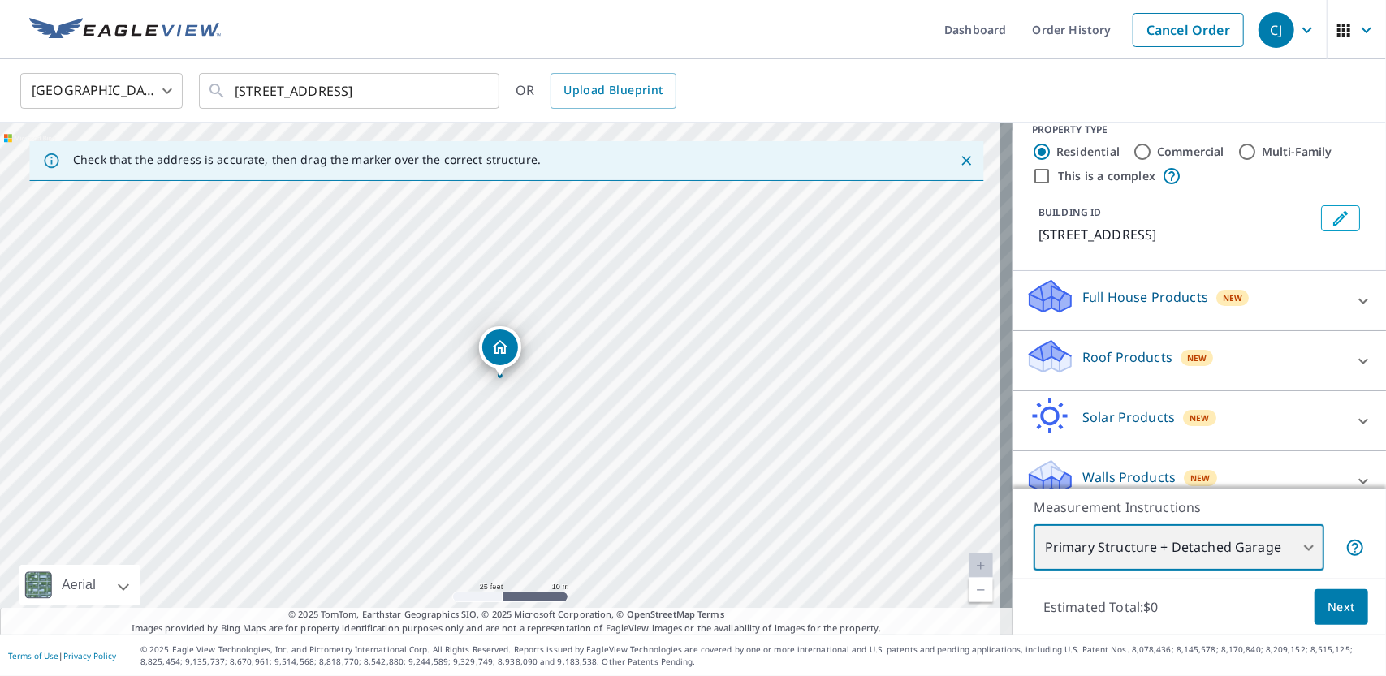
scroll to position [40, 0]
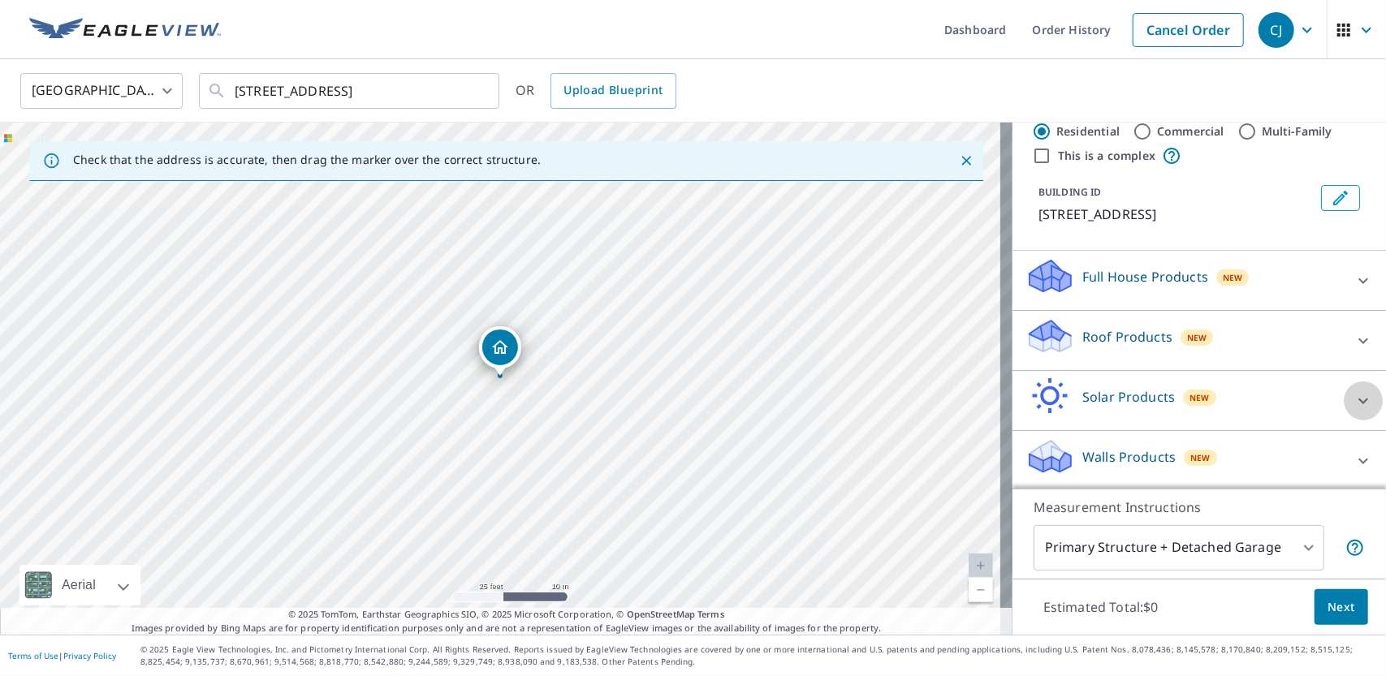
click at [1353, 403] on icon at bounding box center [1362, 400] width 19 height 19
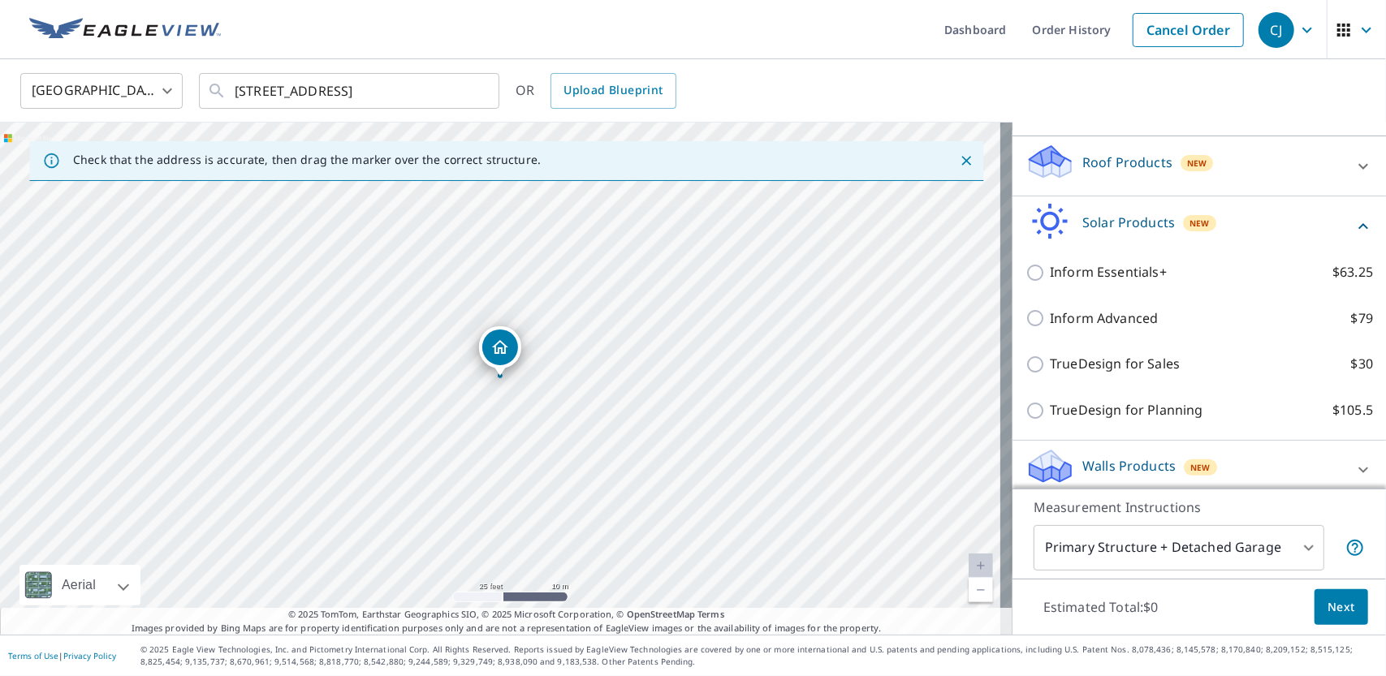
scroll to position [225, 0]
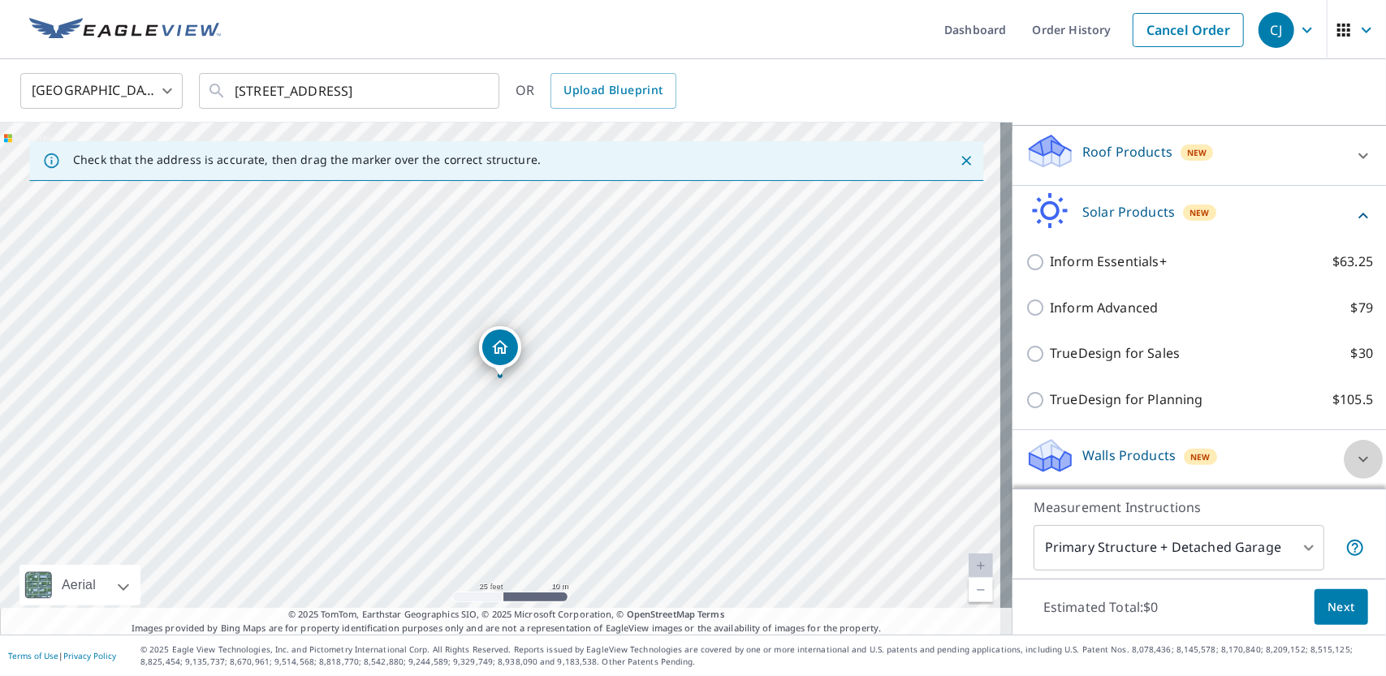
click at [1353, 460] on icon at bounding box center [1362, 459] width 19 height 19
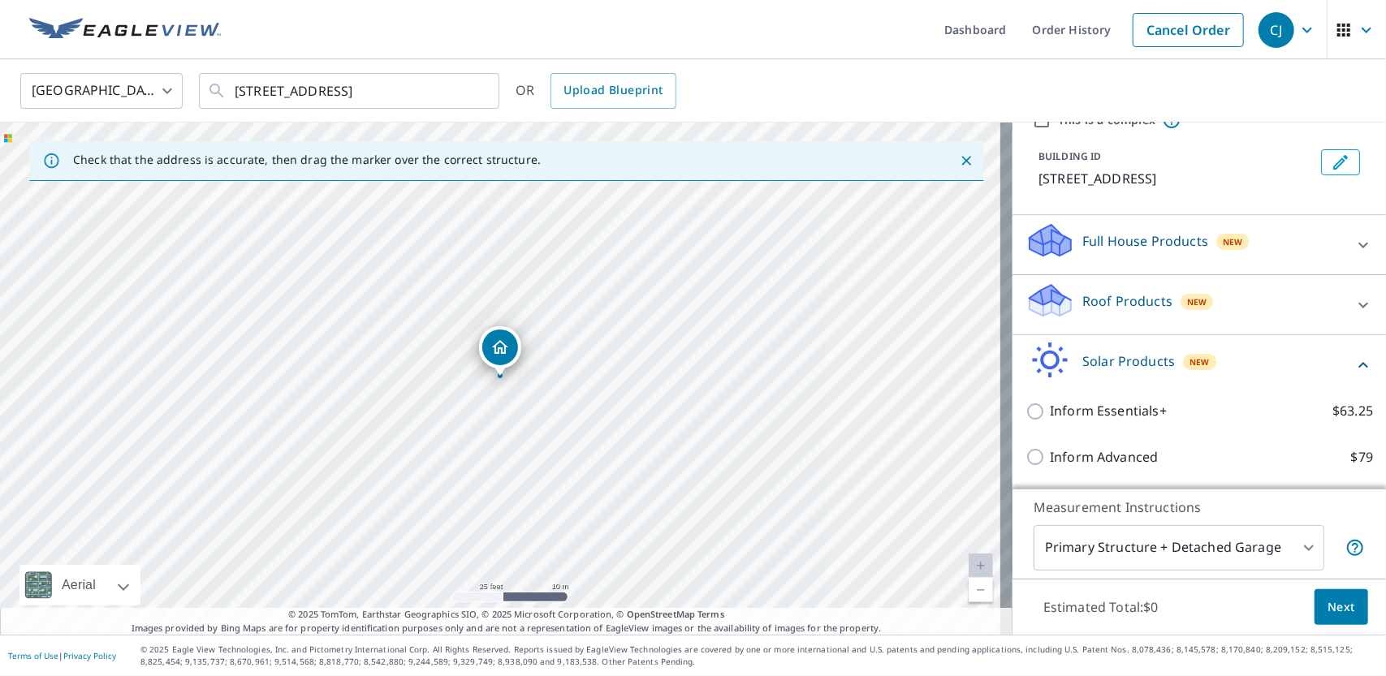
scroll to position [75, 0]
click at [1353, 300] on icon at bounding box center [1362, 305] width 19 height 19
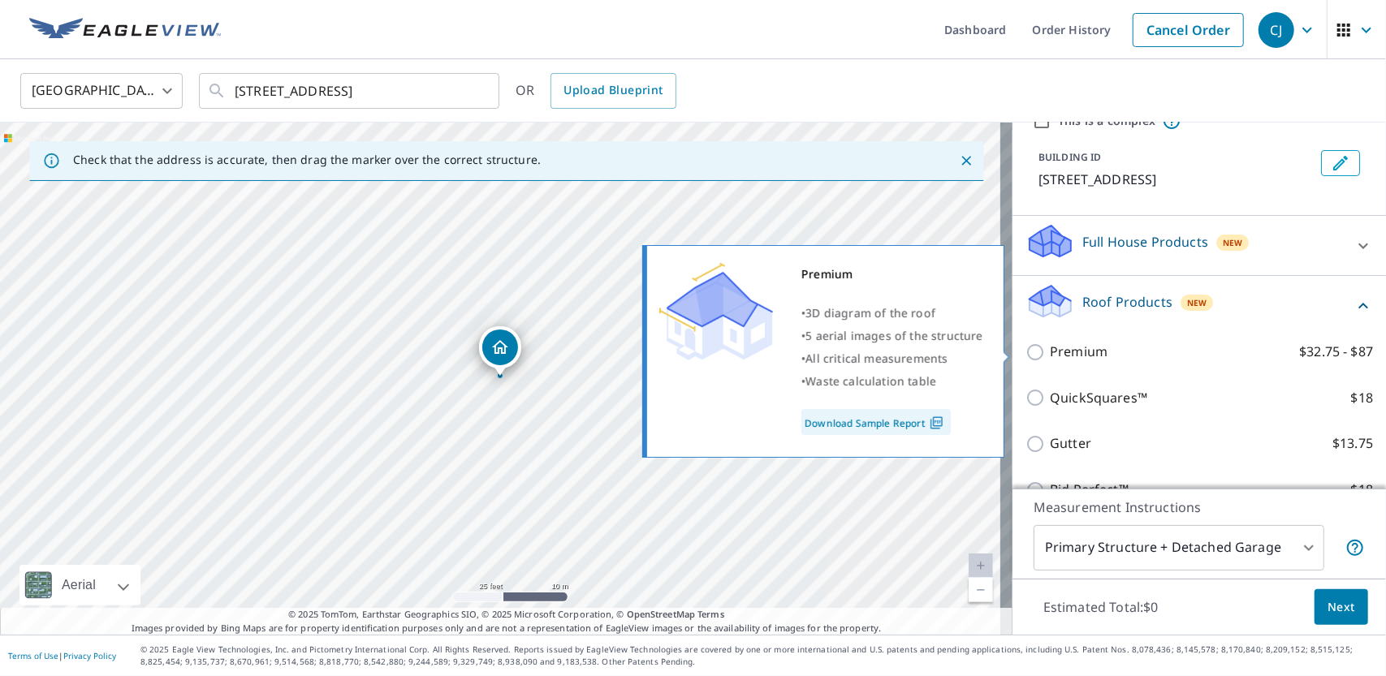
click at [1025, 356] on input "Premium $32.75 - $87" at bounding box center [1037, 352] width 24 height 19
checkbox input "true"
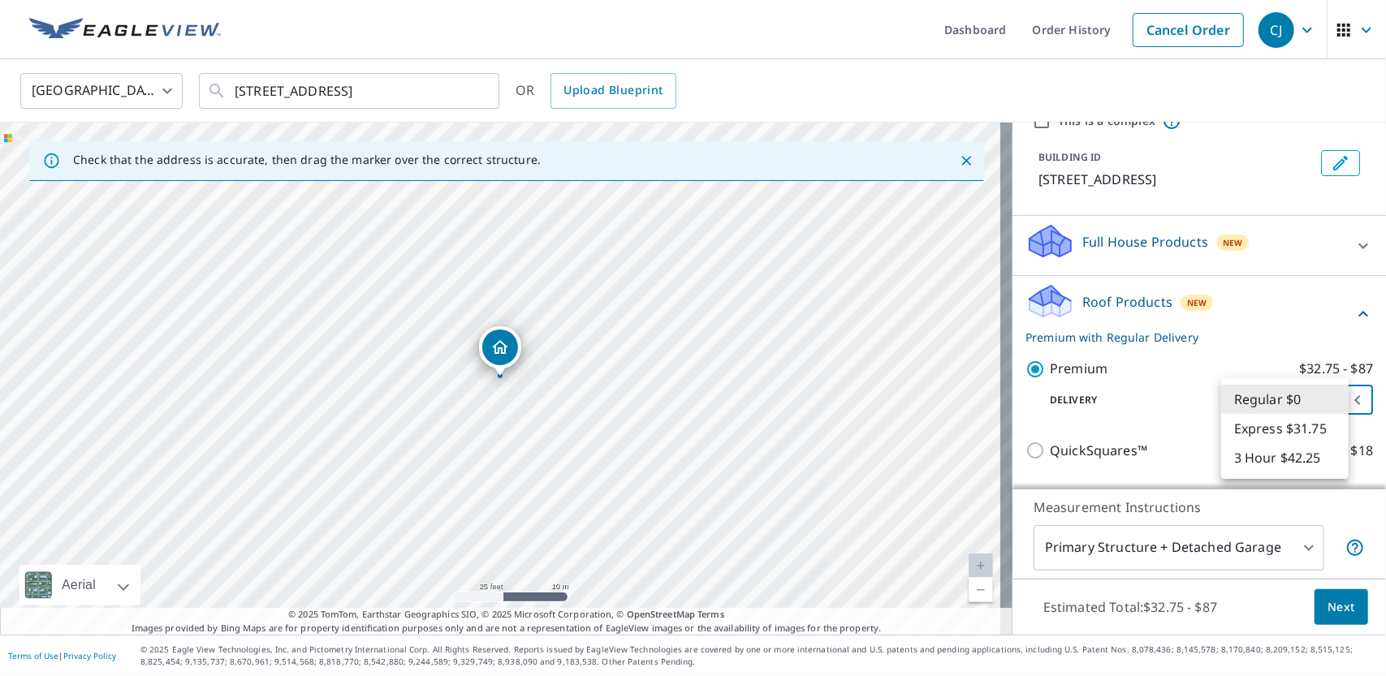
click at [1333, 399] on body "CJ CJ Dashboard Order History Cancel Order CJ [GEOGRAPHIC_DATA] [GEOGRAPHIC_DAT…" at bounding box center [693, 338] width 1386 height 676
click at [1170, 341] on div at bounding box center [693, 338] width 1386 height 676
click at [1333, 407] on body "CJ CJ Dashboard Order History Cancel Order CJ [GEOGRAPHIC_DATA] [GEOGRAPHIC_DAT…" at bounding box center [693, 338] width 1386 height 676
click at [1269, 430] on li "Express $31.75" at bounding box center [1284, 428] width 127 height 29
click at [1331, 402] on body "CJ CJ Dashboard Order History Cancel Order CJ [GEOGRAPHIC_DATA] [GEOGRAPHIC_DAT…" at bounding box center [693, 338] width 1386 height 676
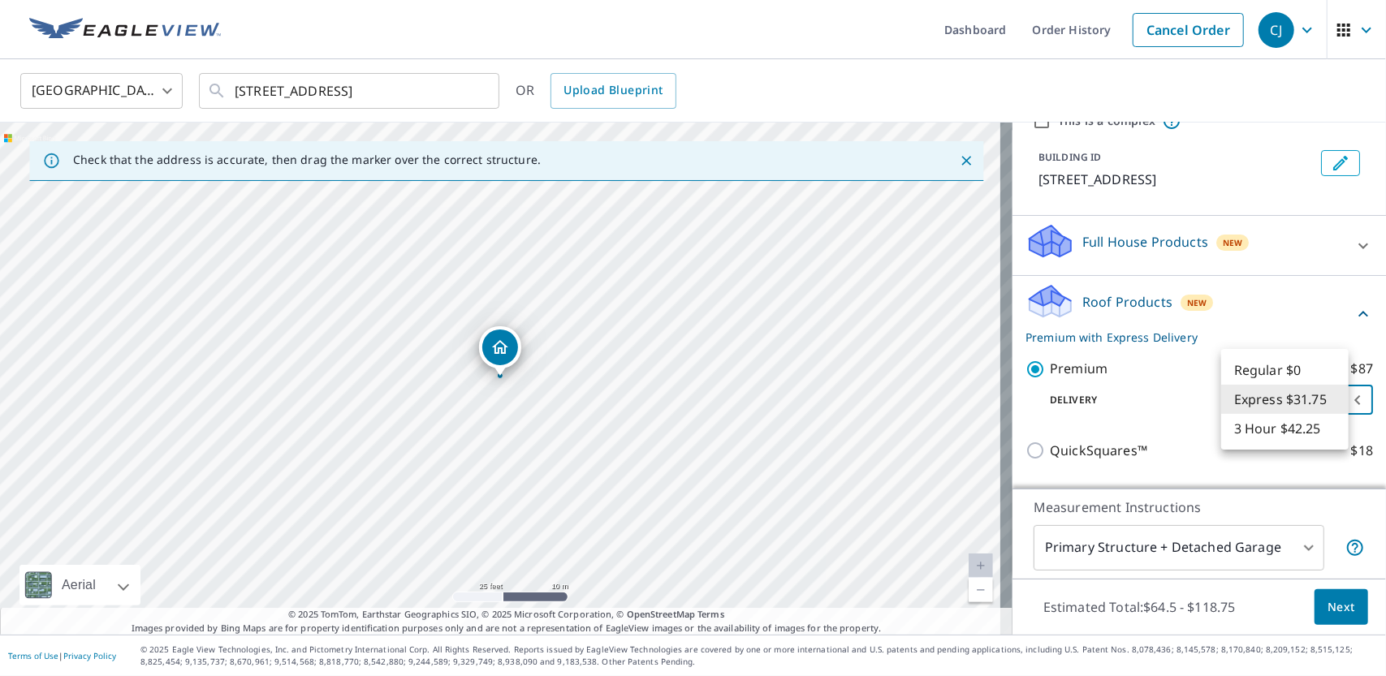
click at [1264, 434] on li "3 Hour $42.25" at bounding box center [1284, 428] width 127 height 29
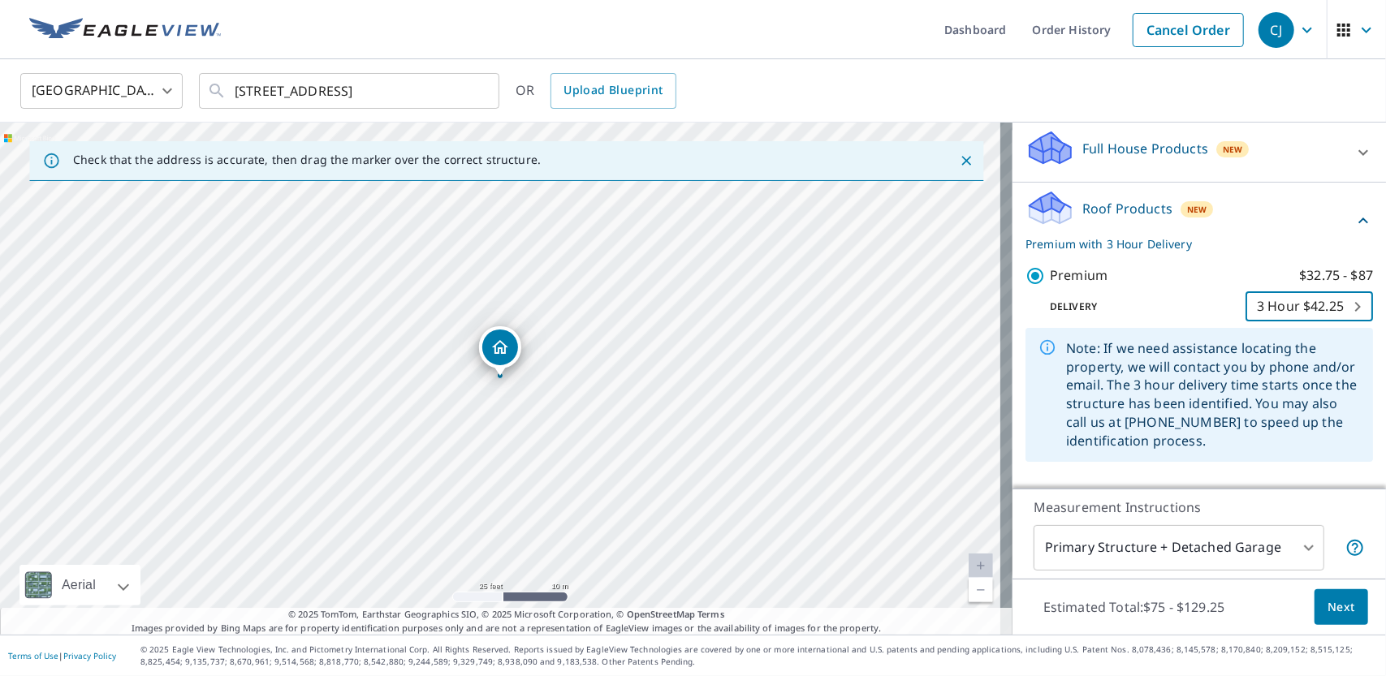
scroll to position [237, 0]
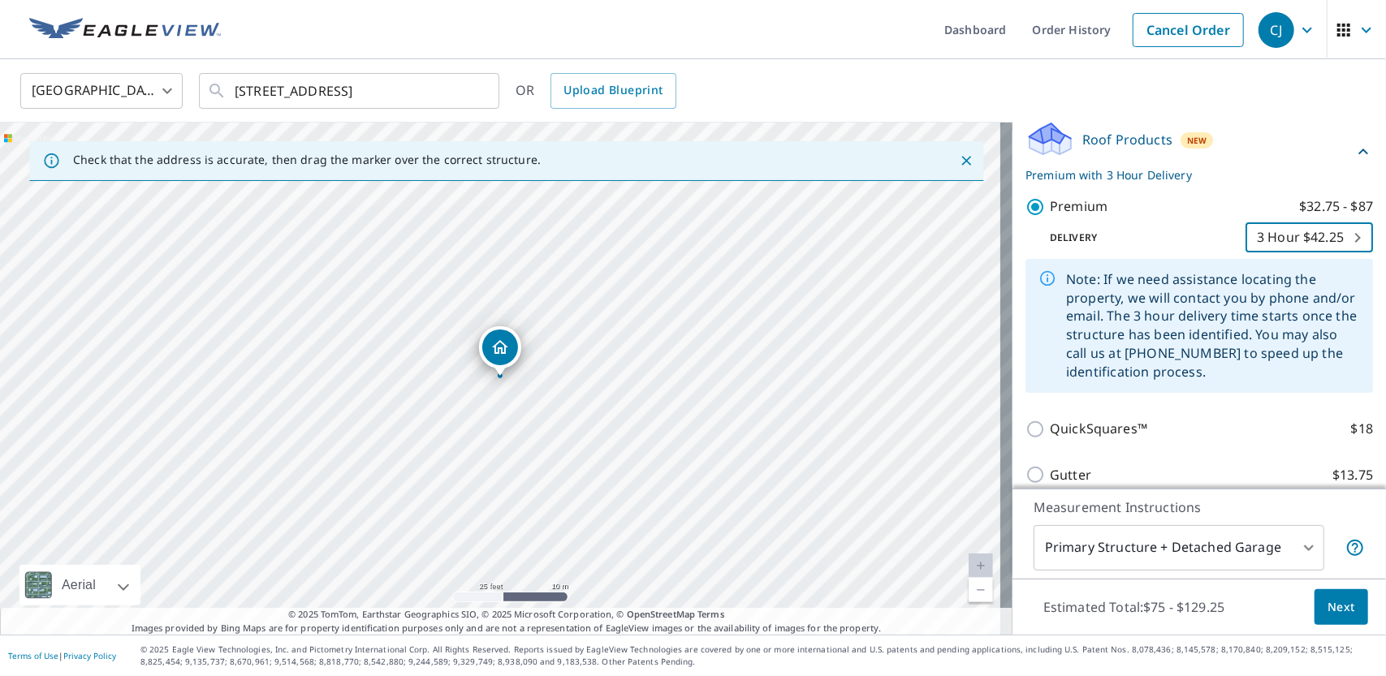
click at [1331, 244] on body "CJ CJ Dashboard Order History Cancel Order CJ [GEOGRAPHIC_DATA] [GEOGRAPHIC_DAT…" at bounding box center [693, 338] width 1386 height 676
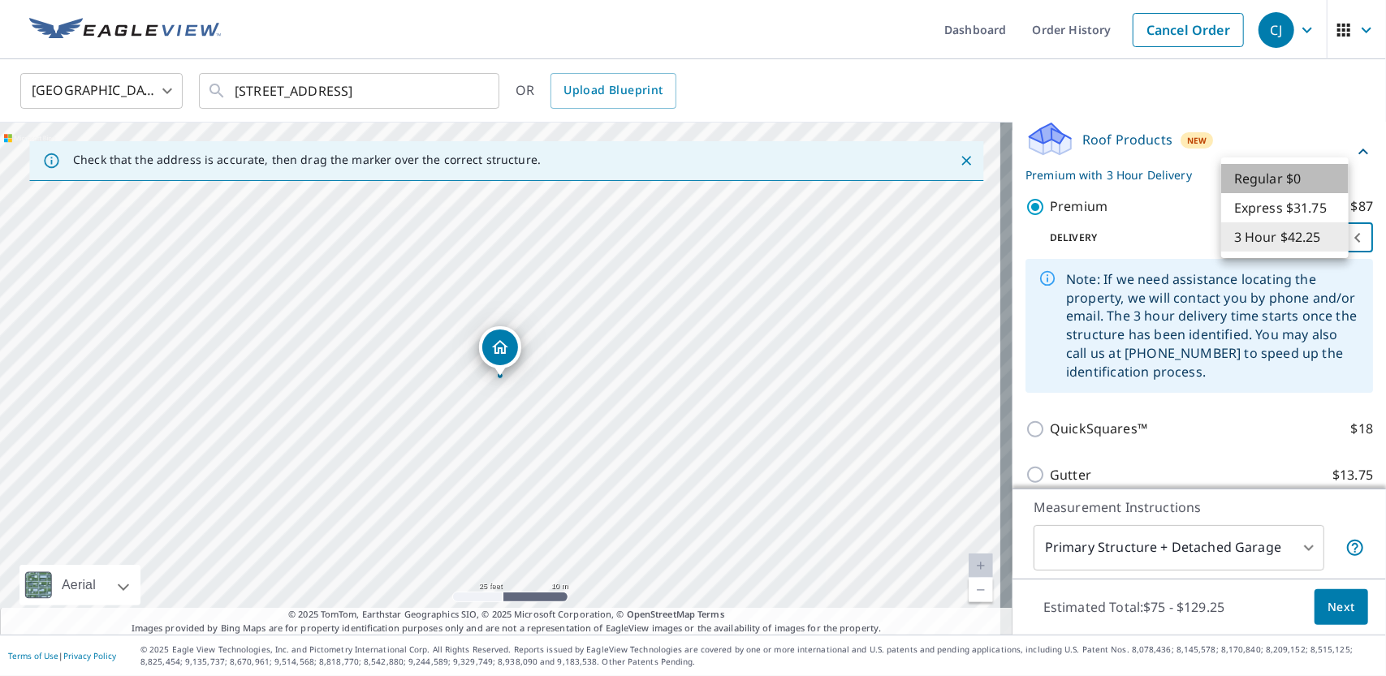
click at [1302, 185] on li "Regular $0" at bounding box center [1284, 178] width 127 height 29
type input "8"
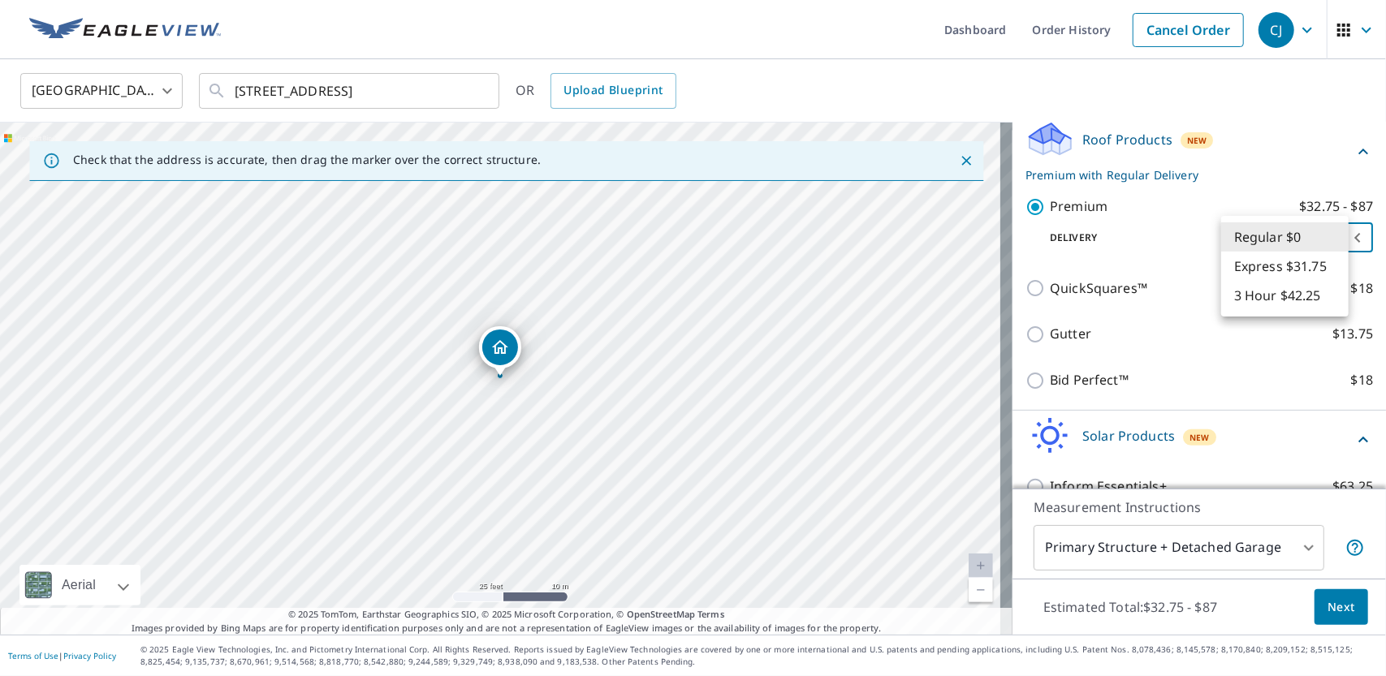
click at [1327, 243] on body "CJ CJ Dashboard Order History Cancel Order CJ [GEOGRAPHIC_DATA] [GEOGRAPHIC_DAT…" at bounding box center [693, 338] width 1386 height 676
click at [1349, 31] on div at bounding box center [693, 338] width 1386 height 676
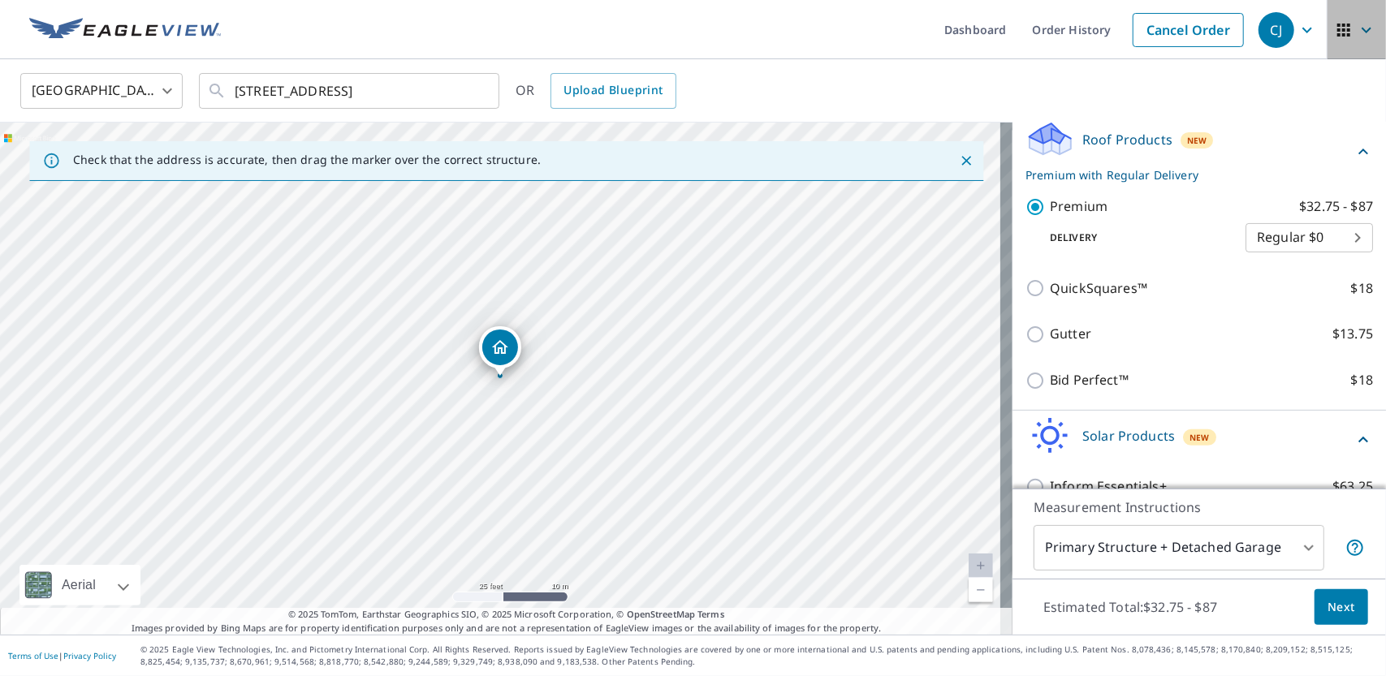
click at [1357, 31] on icon "button" at bounding box center [1366, 29] width 19 height 19
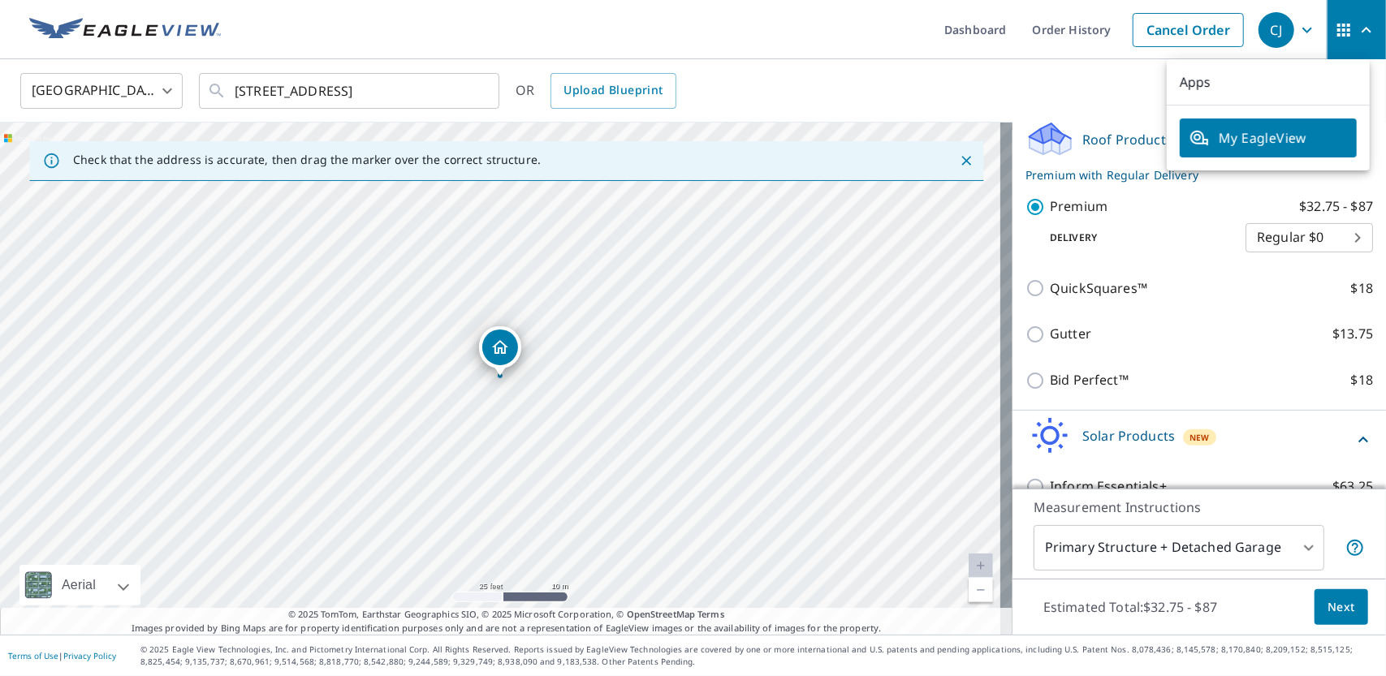
click at [1145, 98] on div "[GEOGRAPHIC_DATA] [GEOGRAPHIC_DATA] ​ [STREET_ADDRESS] ​ OR Upload Blueprint" at bounding box center [687, 90] width 1358 height 38
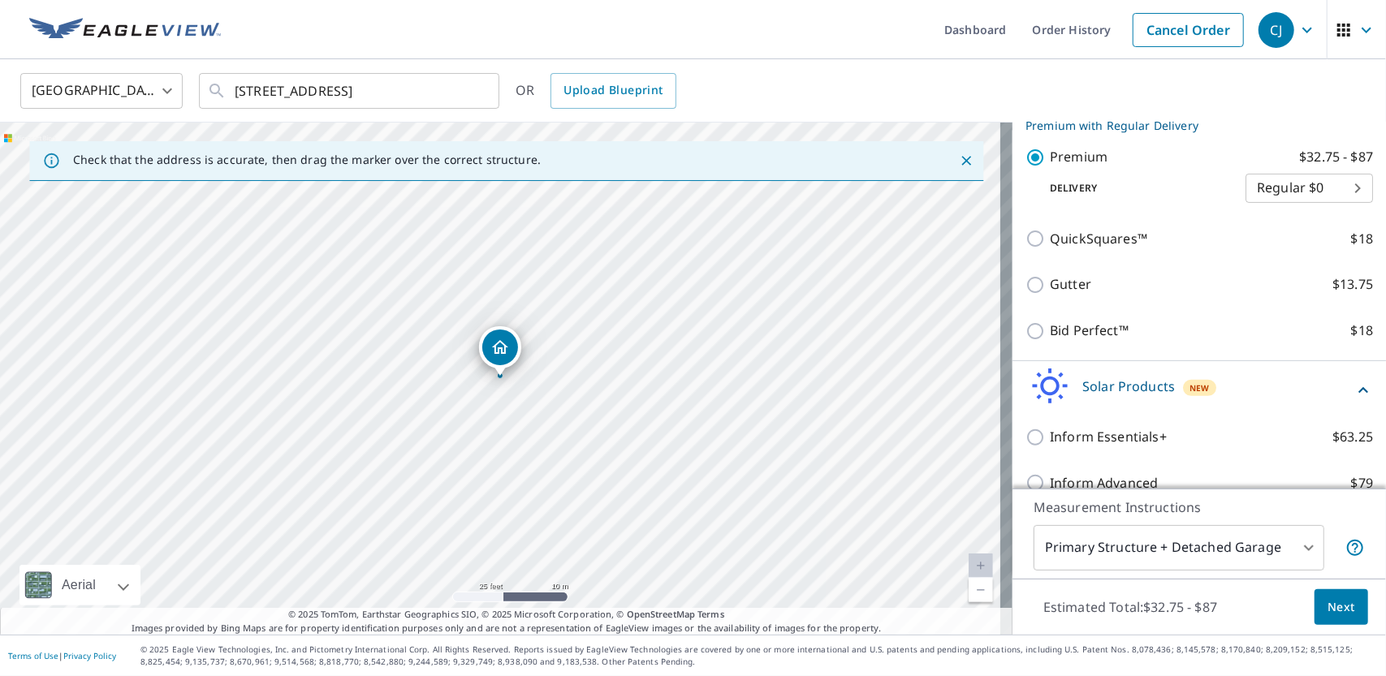
scroll to position [260, 0]
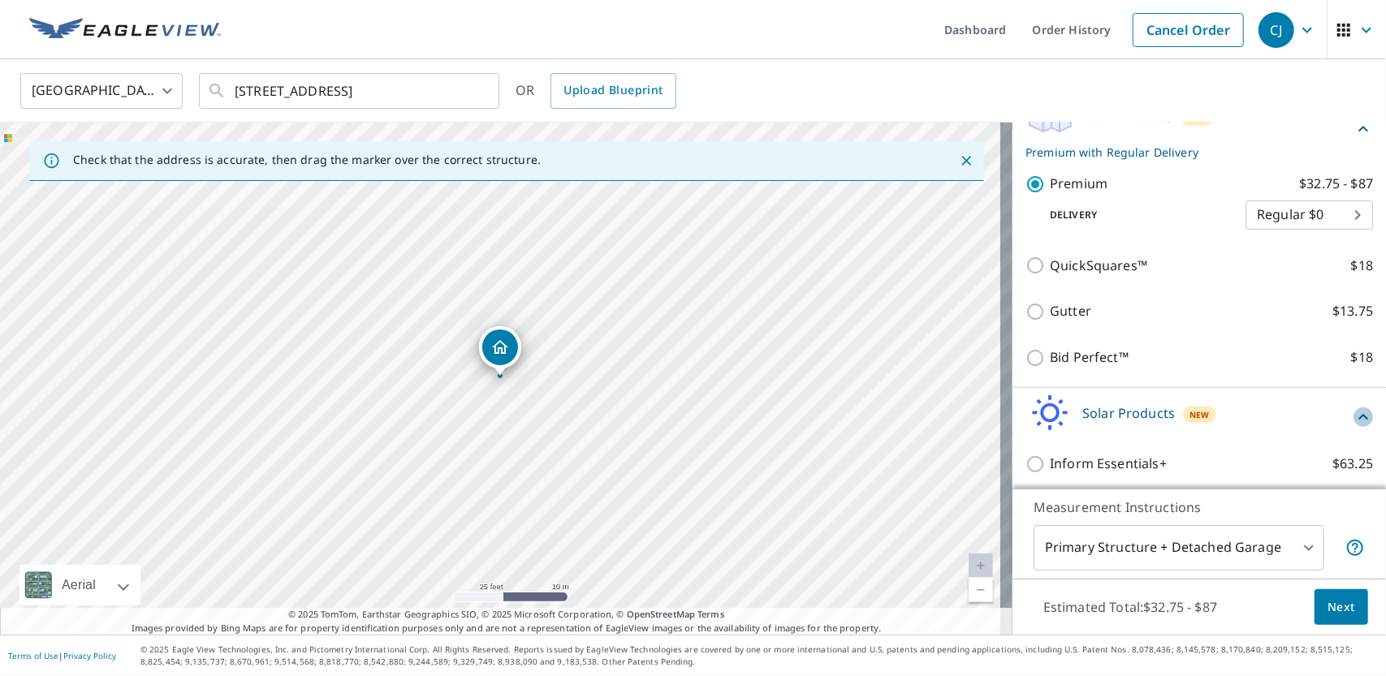
click at [1353, 425] on icon at bounding box center [1362, 417] width 19 height 19
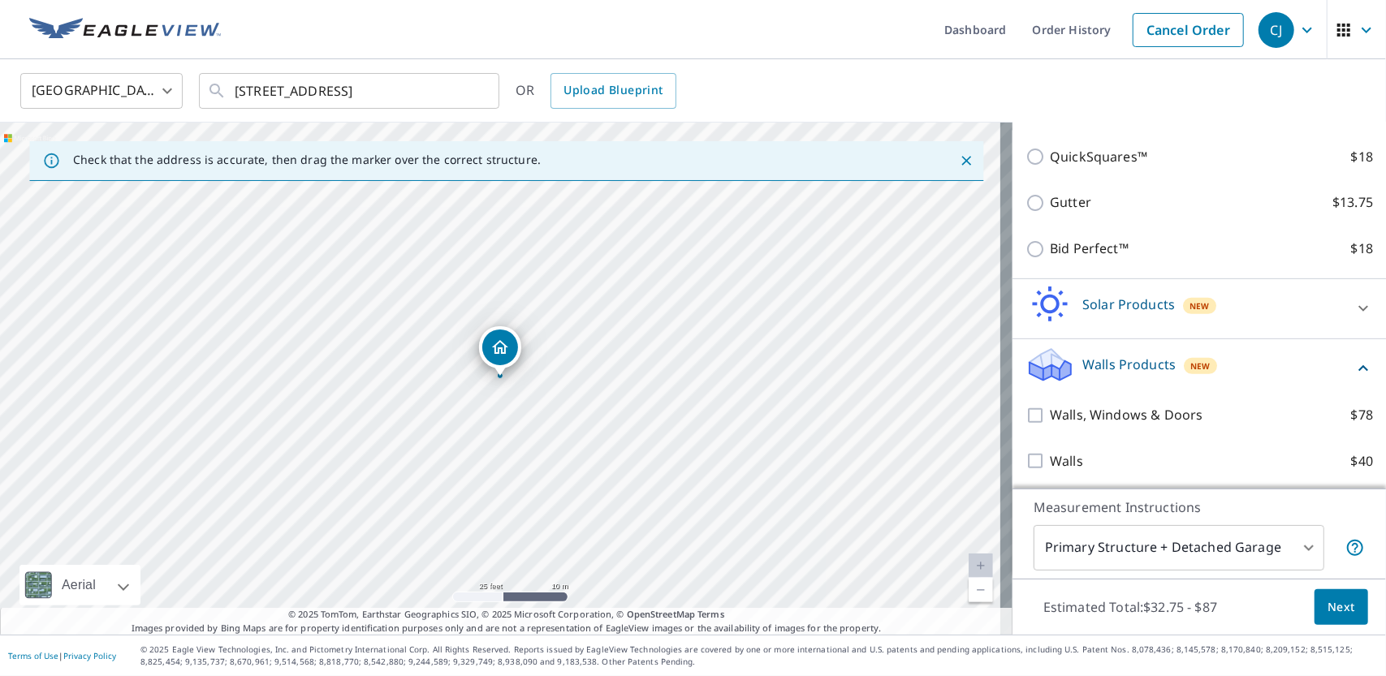
scroll to position [370, 0]
click at [1353, 373] on icon at bounding box center [1362, 366] width 19 height 19
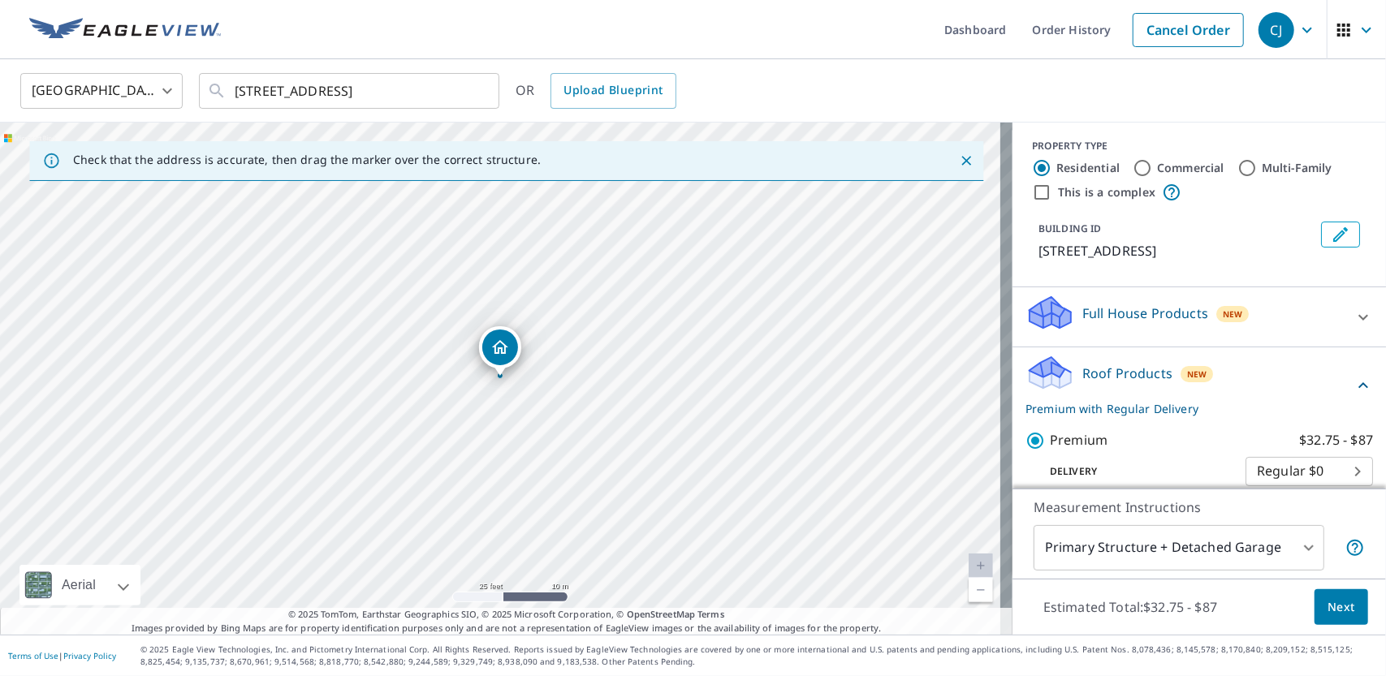
scroll to position [0, 0]
click at [1297, 548] on body "CJ CJ Dashboard Order History Cancel Order CJ [GEOGRAPHIC_DATA] [GEOGRAPHIC_DAT…" at bounding box center [693, 338] width 1386 height 676
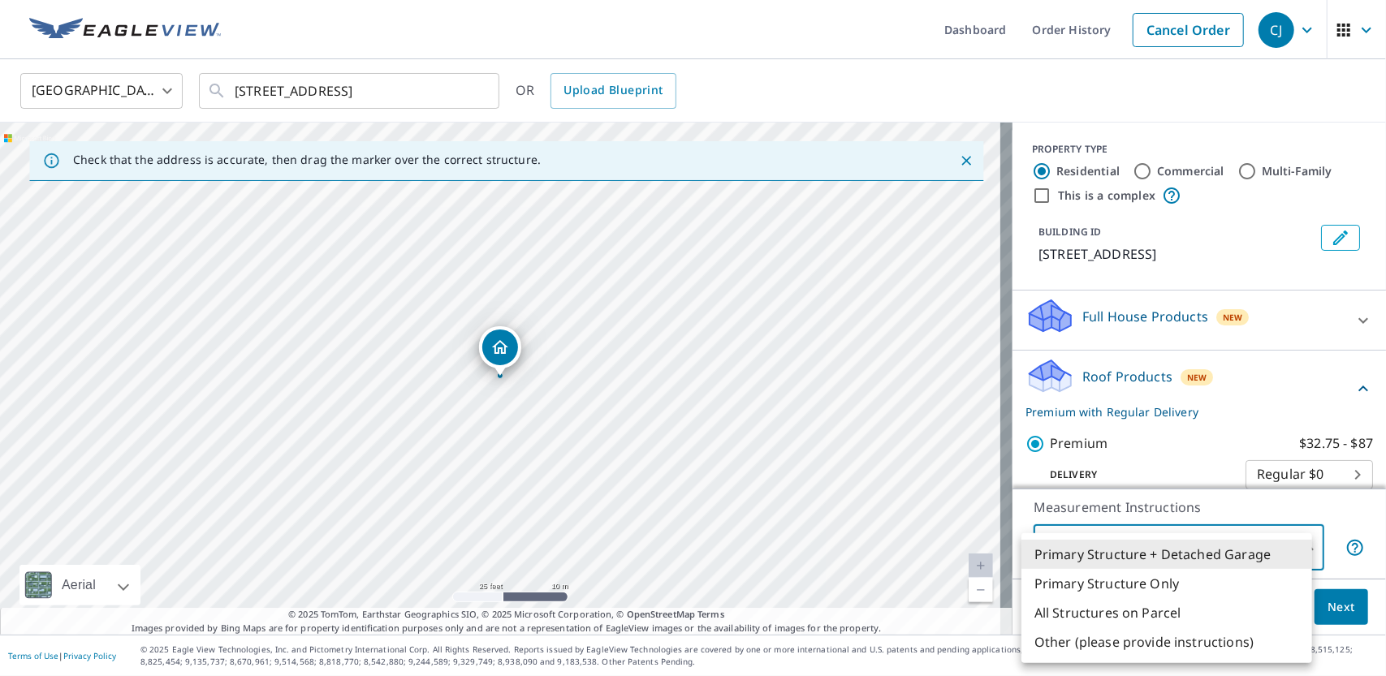
click at [1166, 585] on li "Primary Structure Only" at bounding box center [1166, 583] width 291 height 29
type input "2"
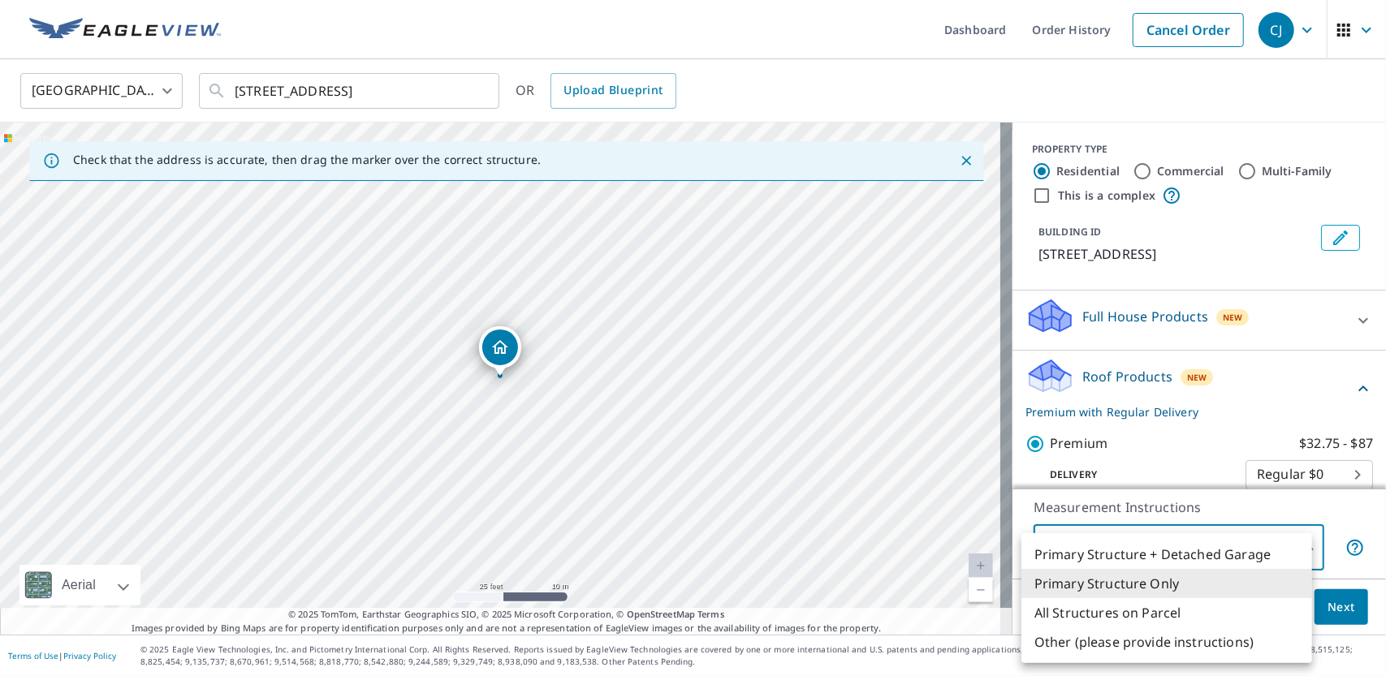
click at [1299, 542] on body "CJ CJ Dashboard Order History Cancel Order CJ [GEOGRAPHIC_DATA] [GEOGRAPHIC_DAT…" at bounding box center [693, 338] width 1386 height 676
click at [1171, 585] on li "Primary Structure Only" at bounding box center [1166, 583] width 291 height 29
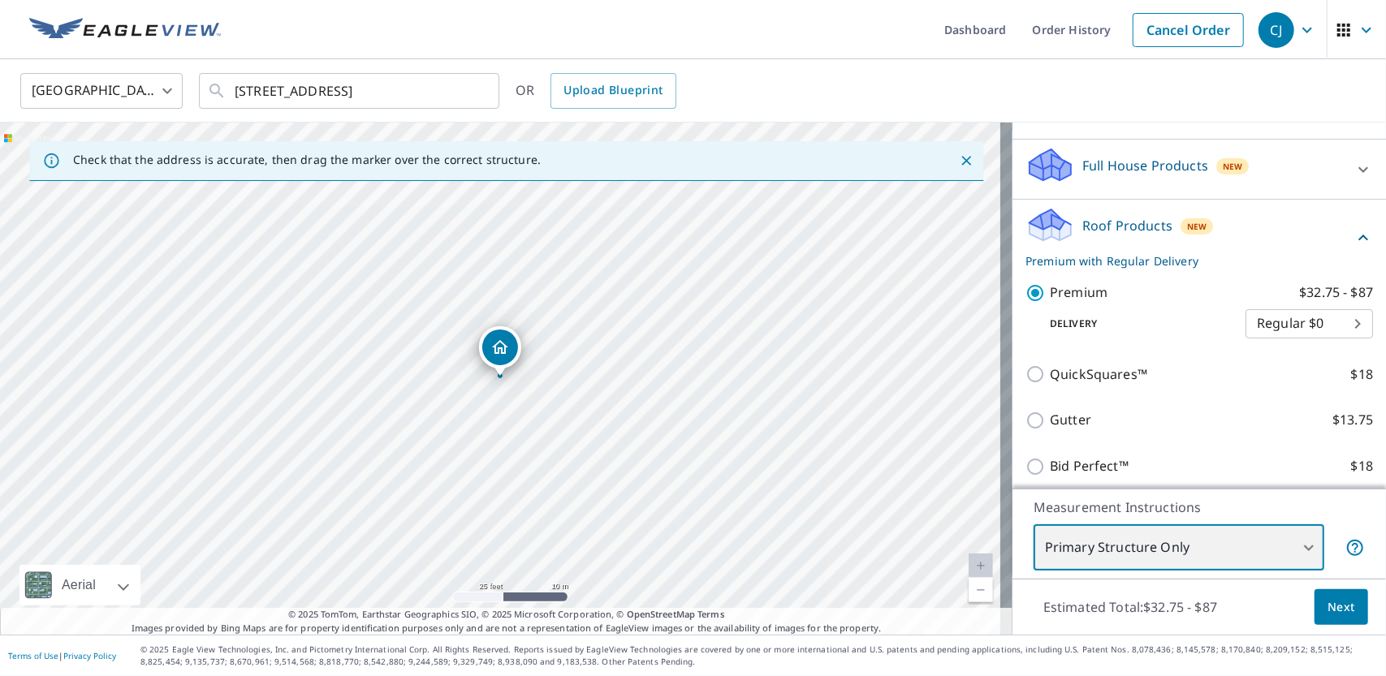
scroll to position [162, 0]
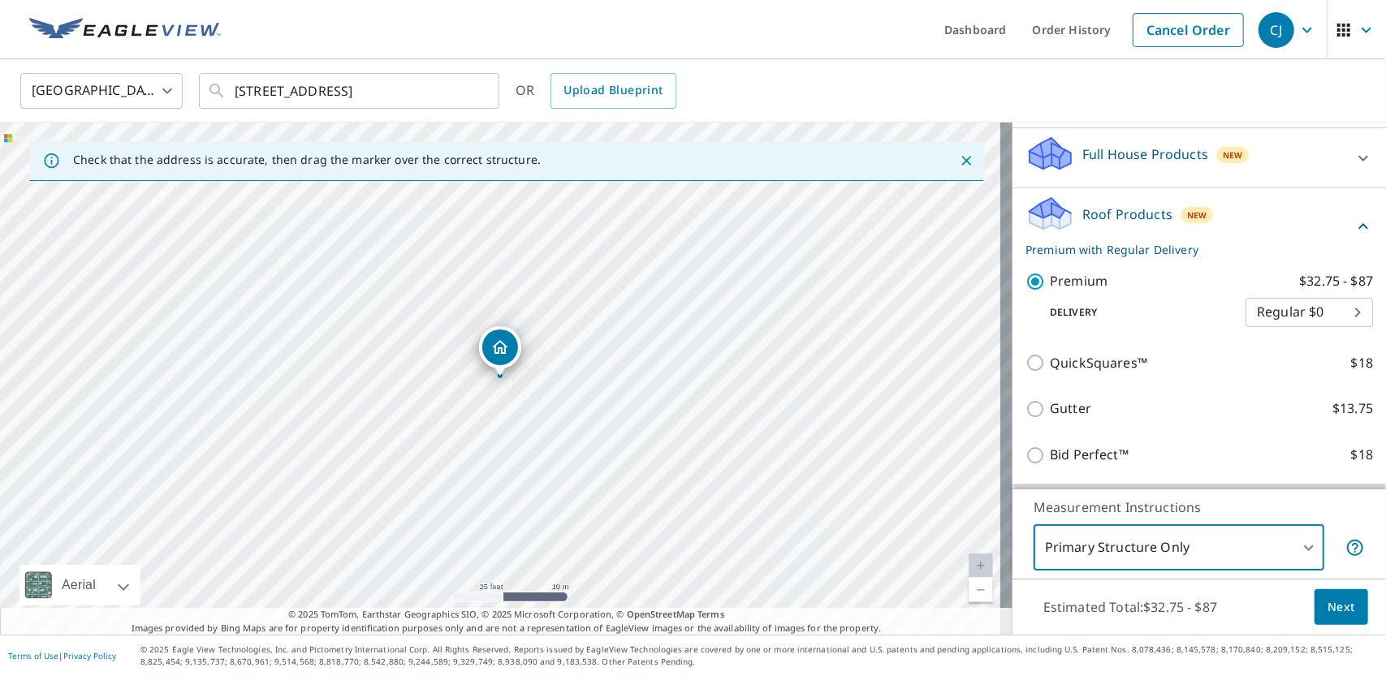
click at [1332, 320] on body "CJ CJ Dashboard Order History Cancel Order CJ [GEOGRAPHIC_DATA] [GEOGRAPHIC_DAT…" at bounding box center [693, 338] width 1386 height 676
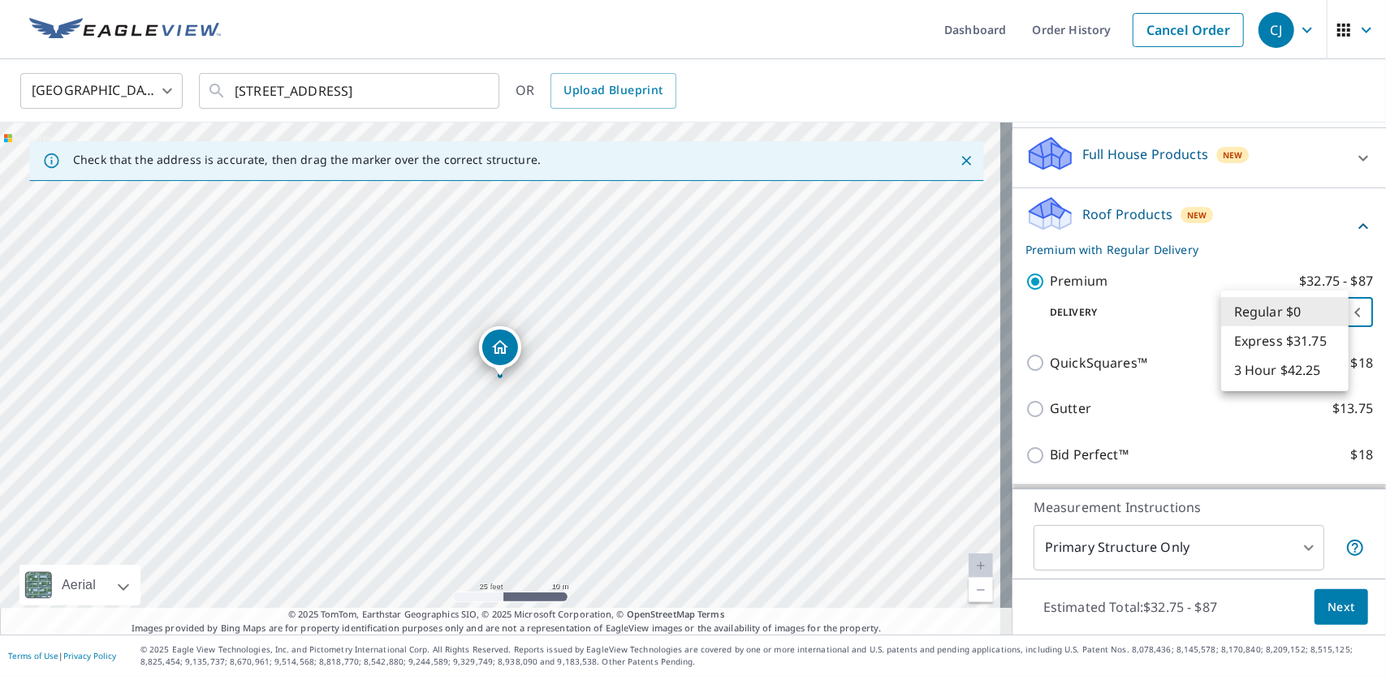
click at [1250, 340] on li "Express $31.75" at bounding box center [1284, 340] width 127 height 29
type input "4"
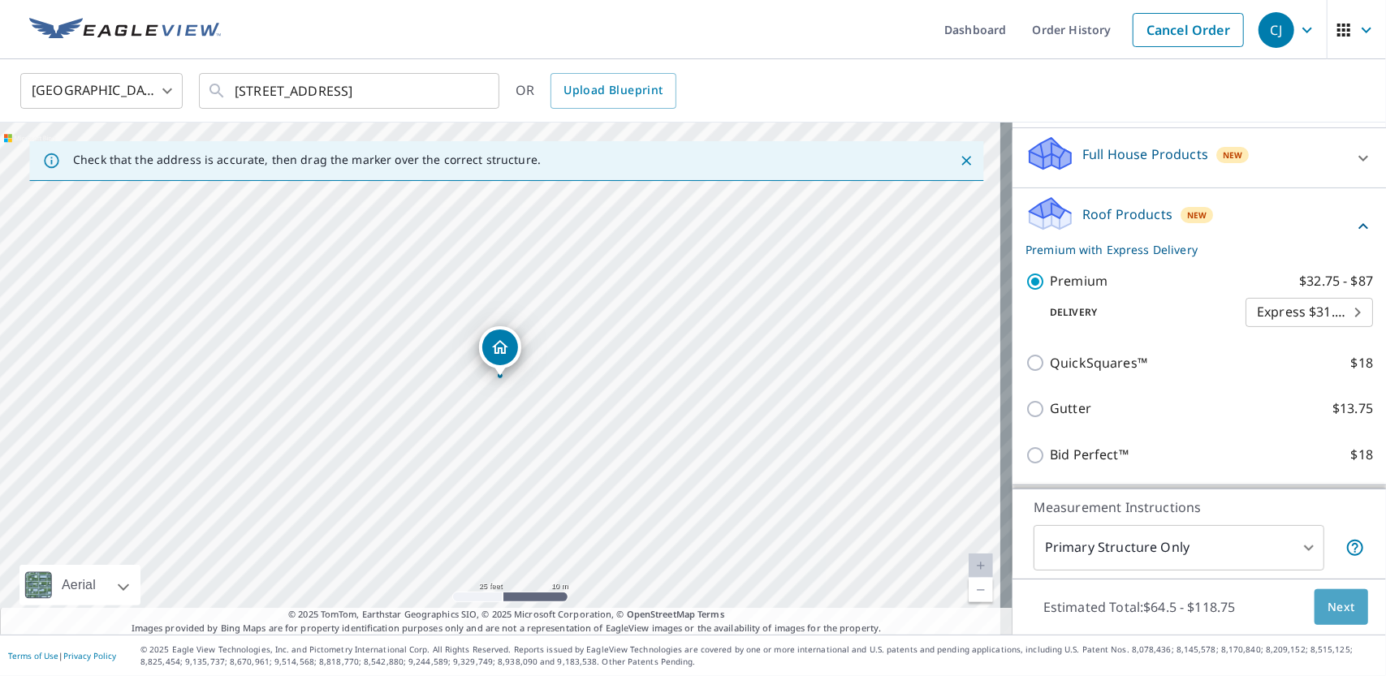
click at [1327, 609] on span "Next" at bounding box center [1341, 608] width 28 height 20
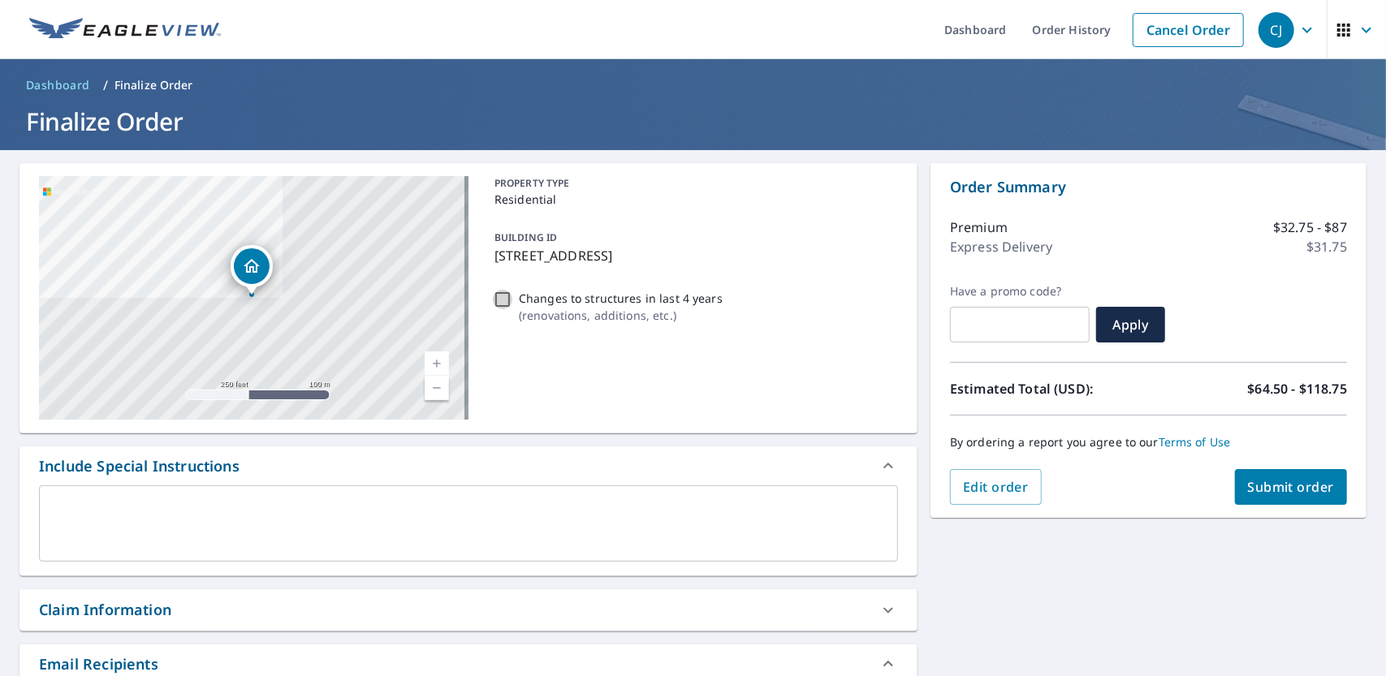
click at [498, 301] on input "Changes to structures in last 4 years ( renovations, additions, etc. )" at bounding box center [502, 299] width 19 height 19
checkbox input "false"
